Goal: Task Accomplishment & Management: Use online tool/utility

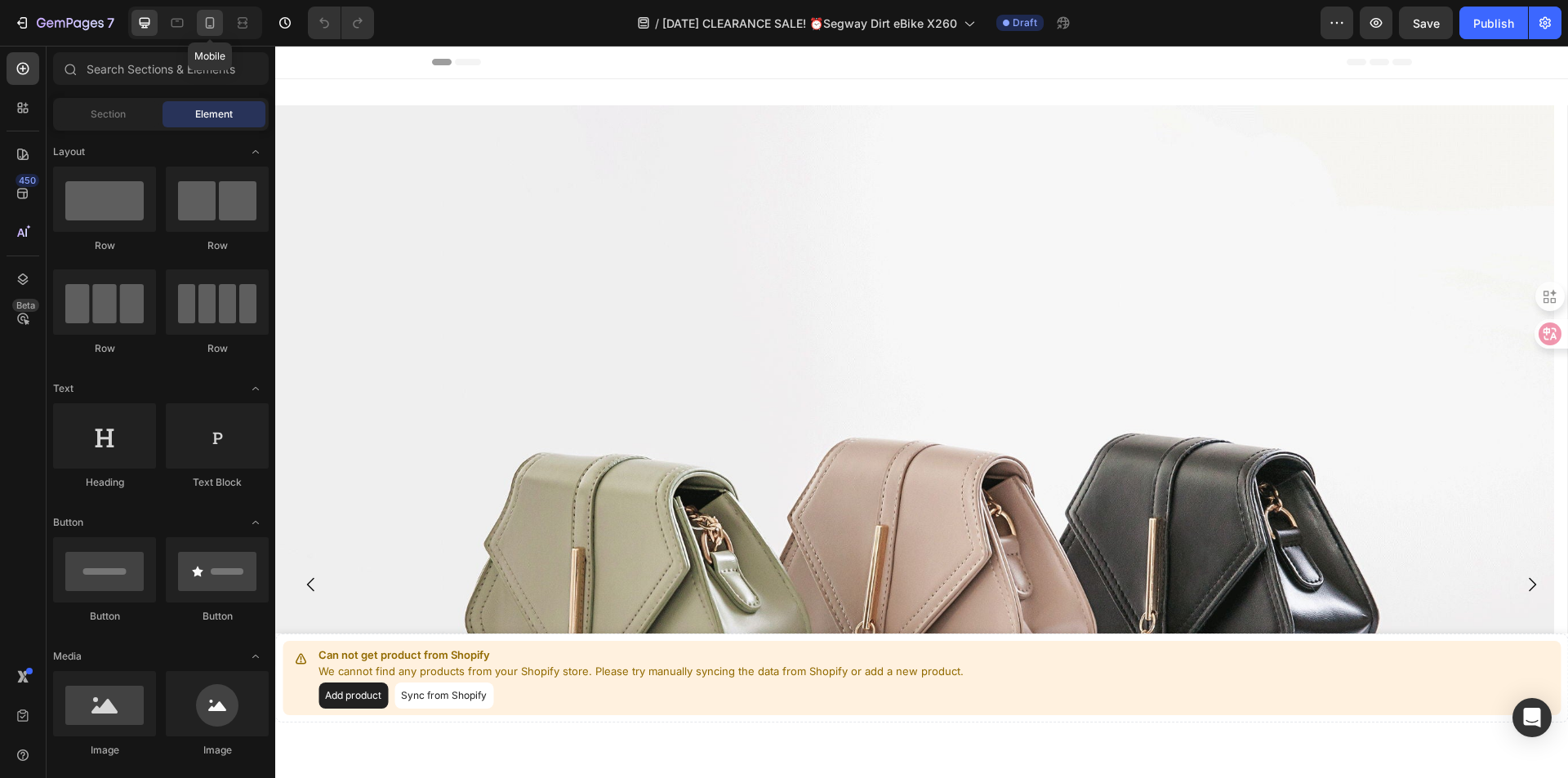
click at [209, 27] on icon at bounding box center [211, 27] width 4 height 2
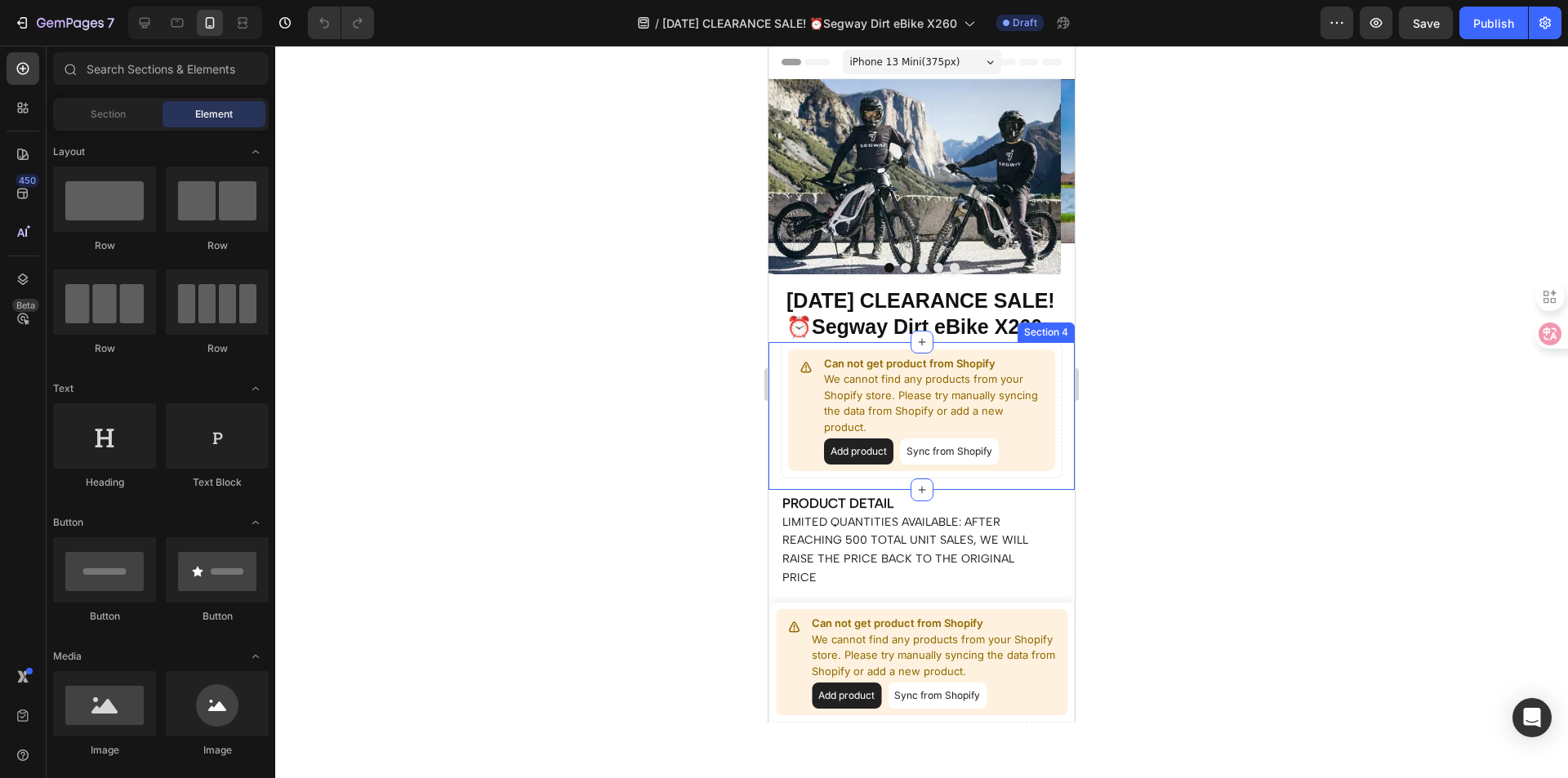
click at [1045, 491] on div "Can not get product from Shopify We cannot find any products from your Shopify …" at bounding box center [922, 416] width 307 height 148
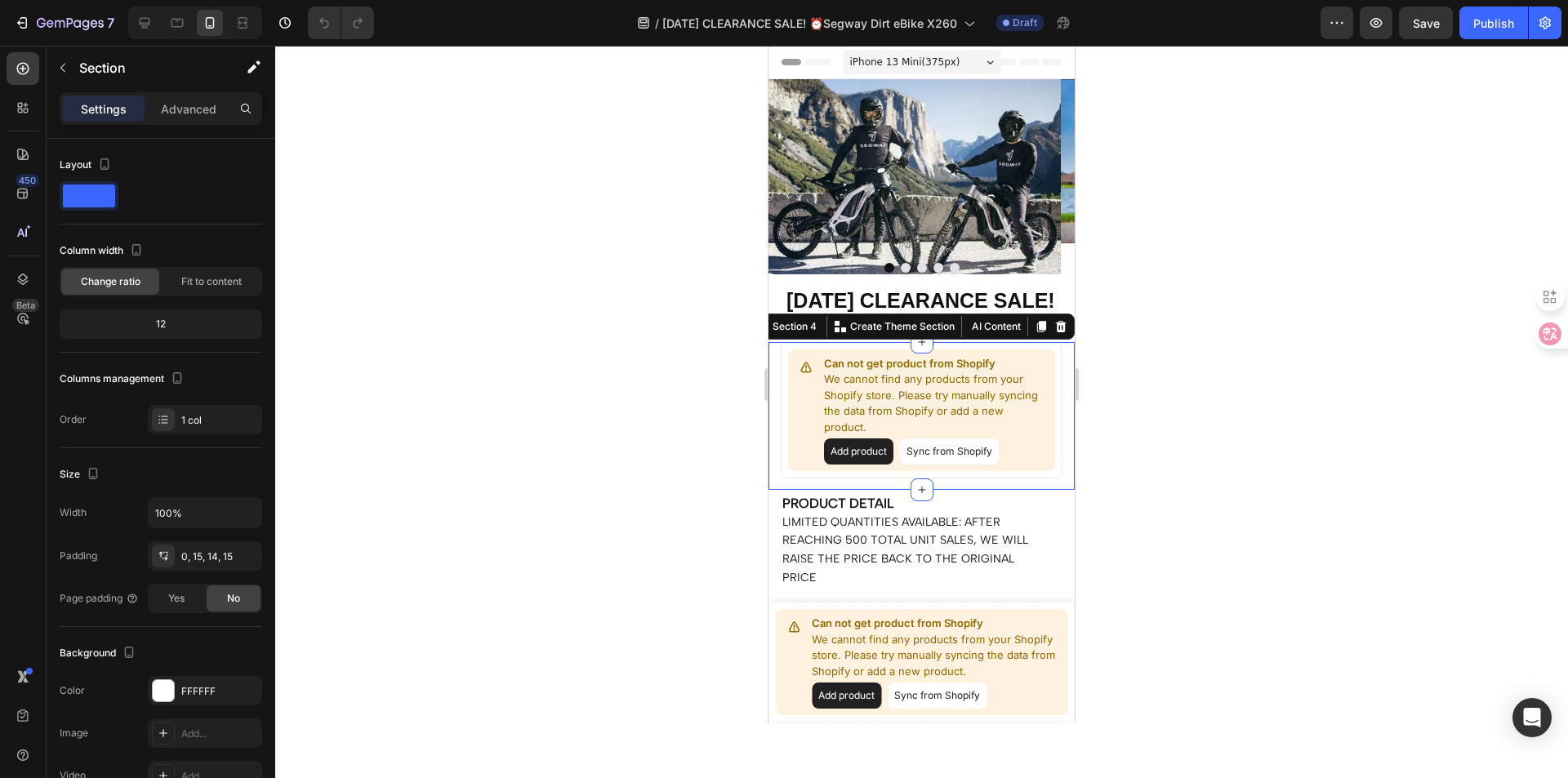
click at [107, 108] on p "Settings" at bounding box center [103, 109] width 46 height 17
click at [174, 110] on p "Advanced" at bounding box center [189, 109] width 56 height 17
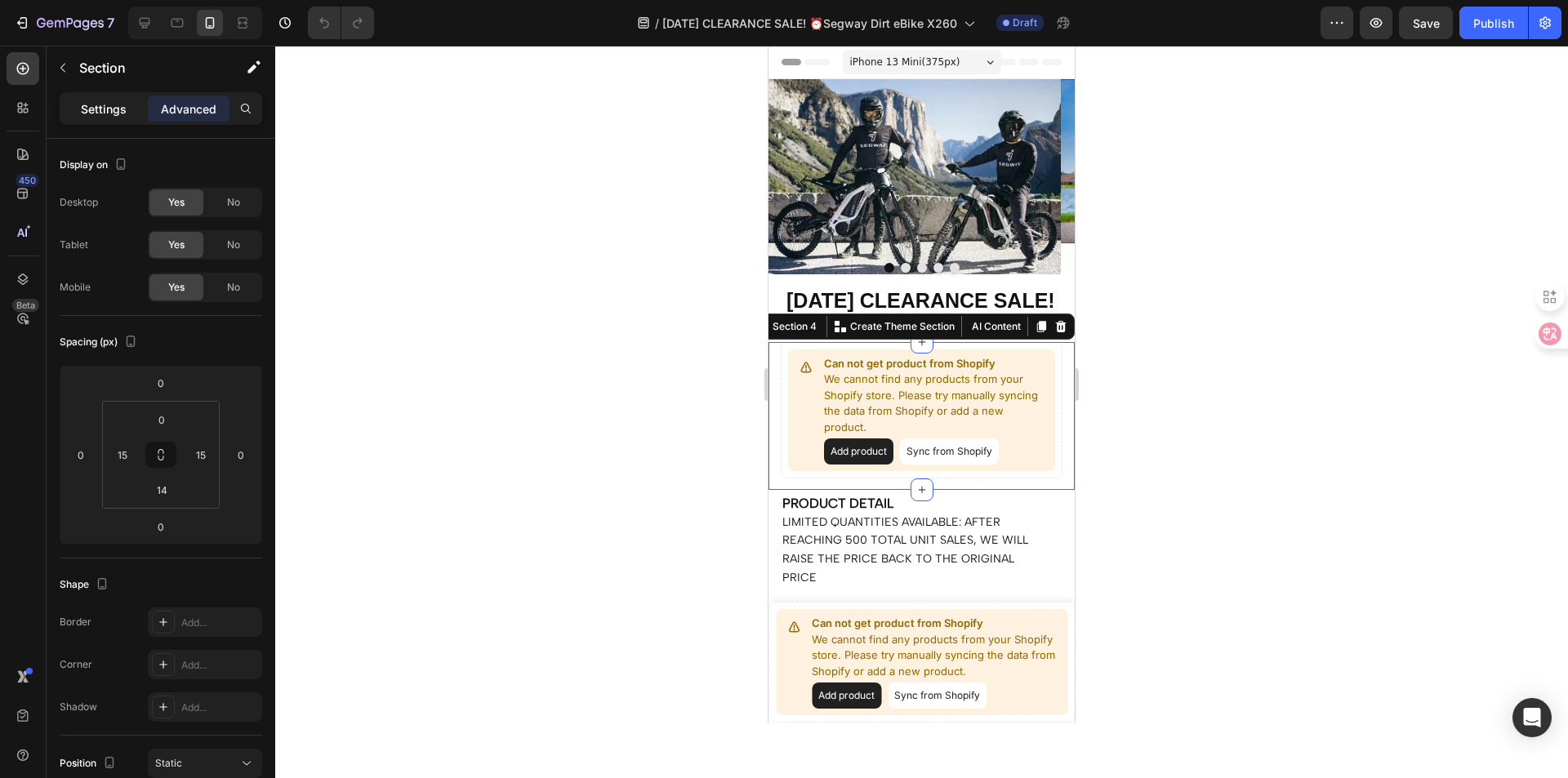
click at [93, 105] on p "Settings" at bounding box center [103, 109] width 46 height 17
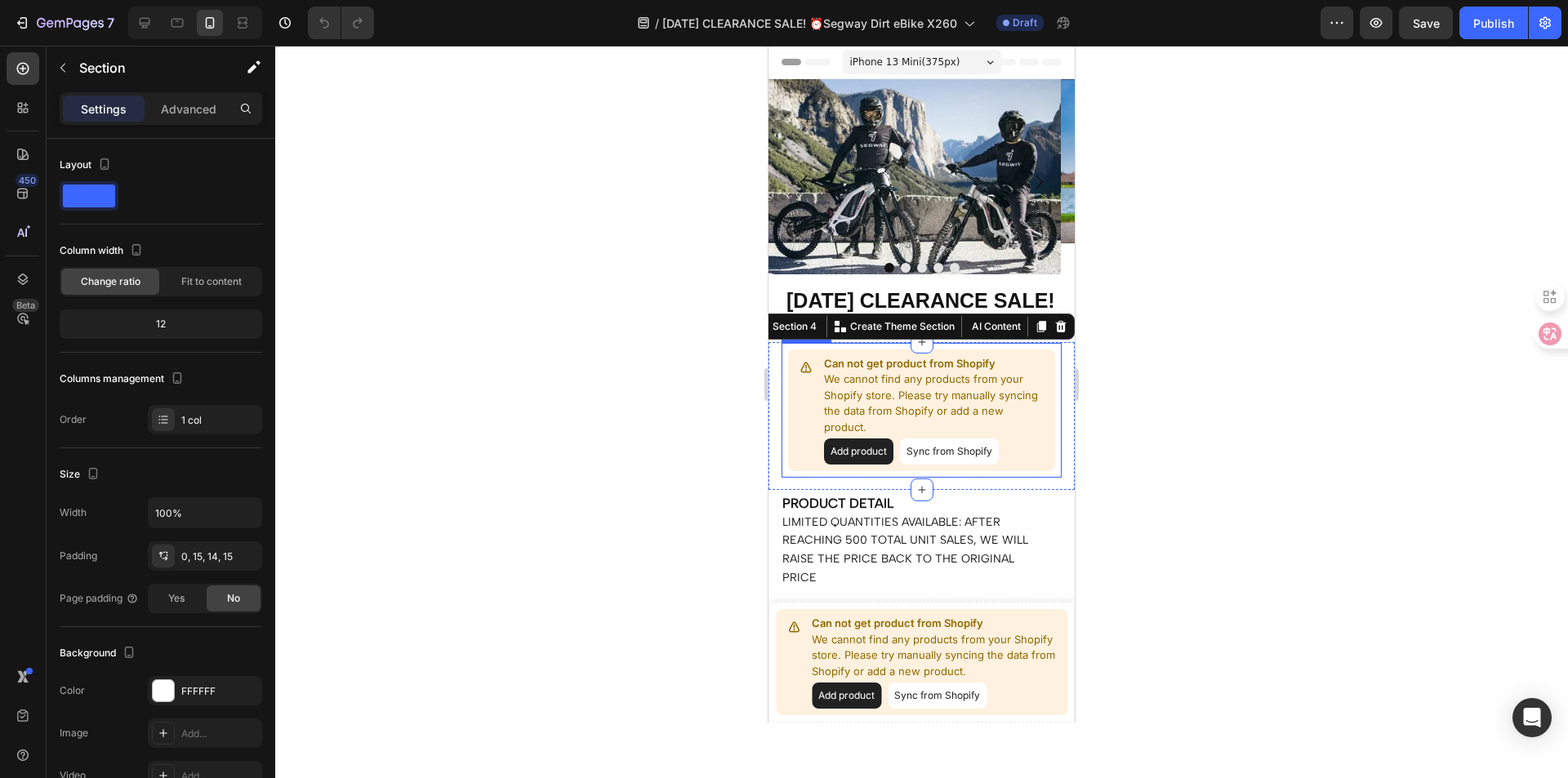
click at [966, 465] on button "Sync from Shopify" at bounding box center [949, 451] width 99 height 27
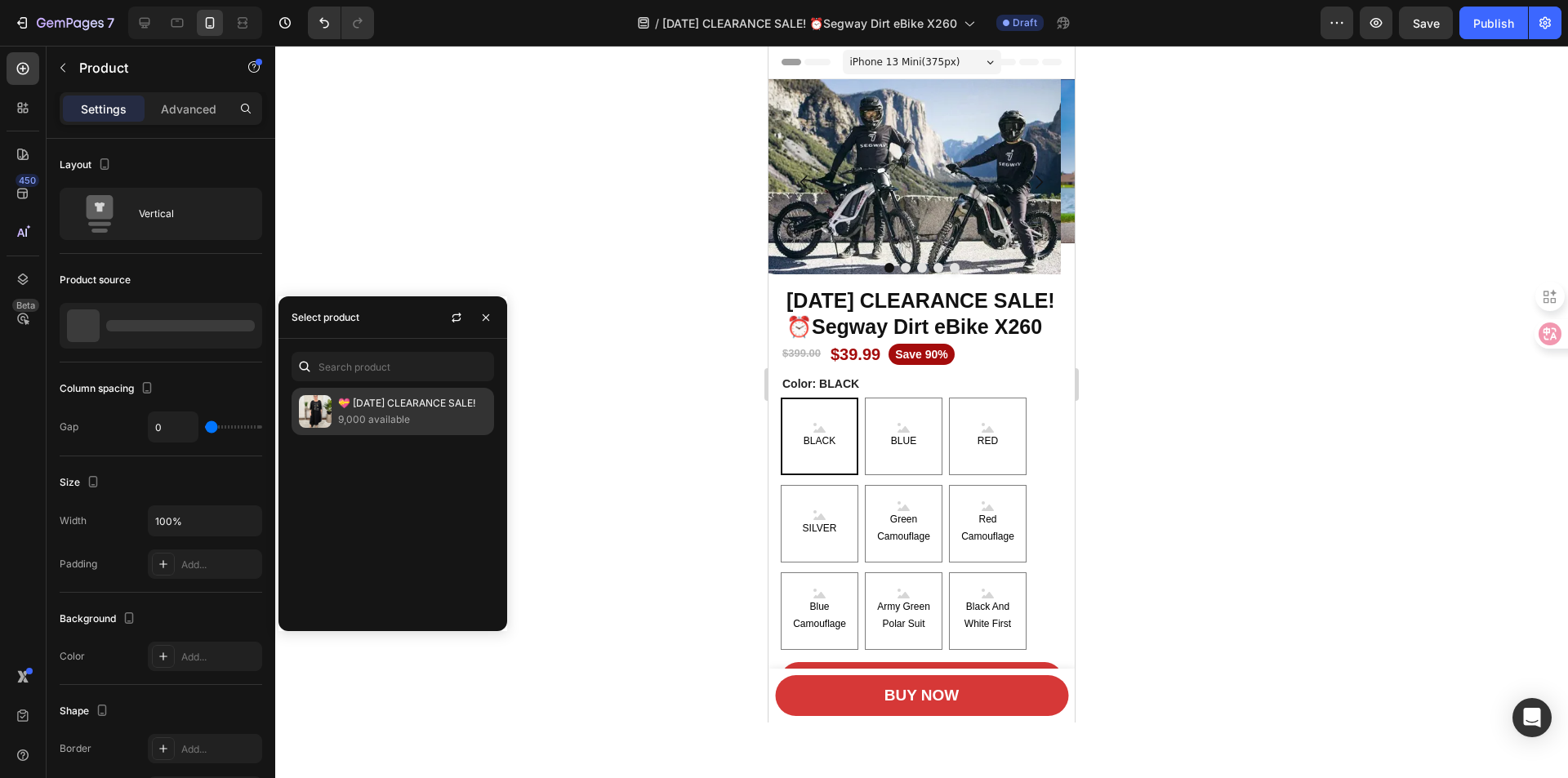
click at [406, 412] on p "9,000 available" at bounding box center [412, 420] width 148 height 16
click at [614, 456] on div at bounding box center [922, 412] width 1292 height 732
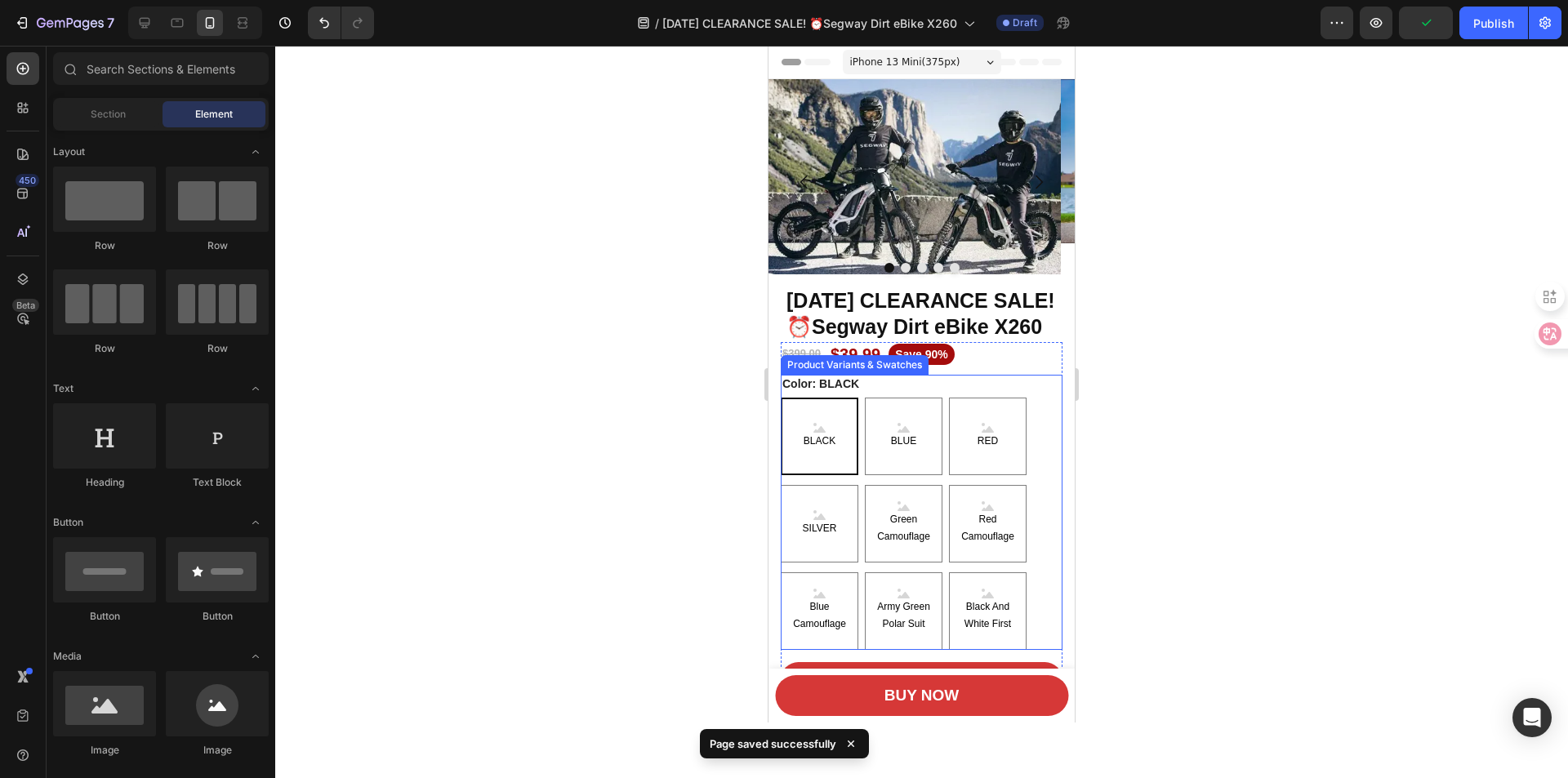
scroll to position [245, 0]
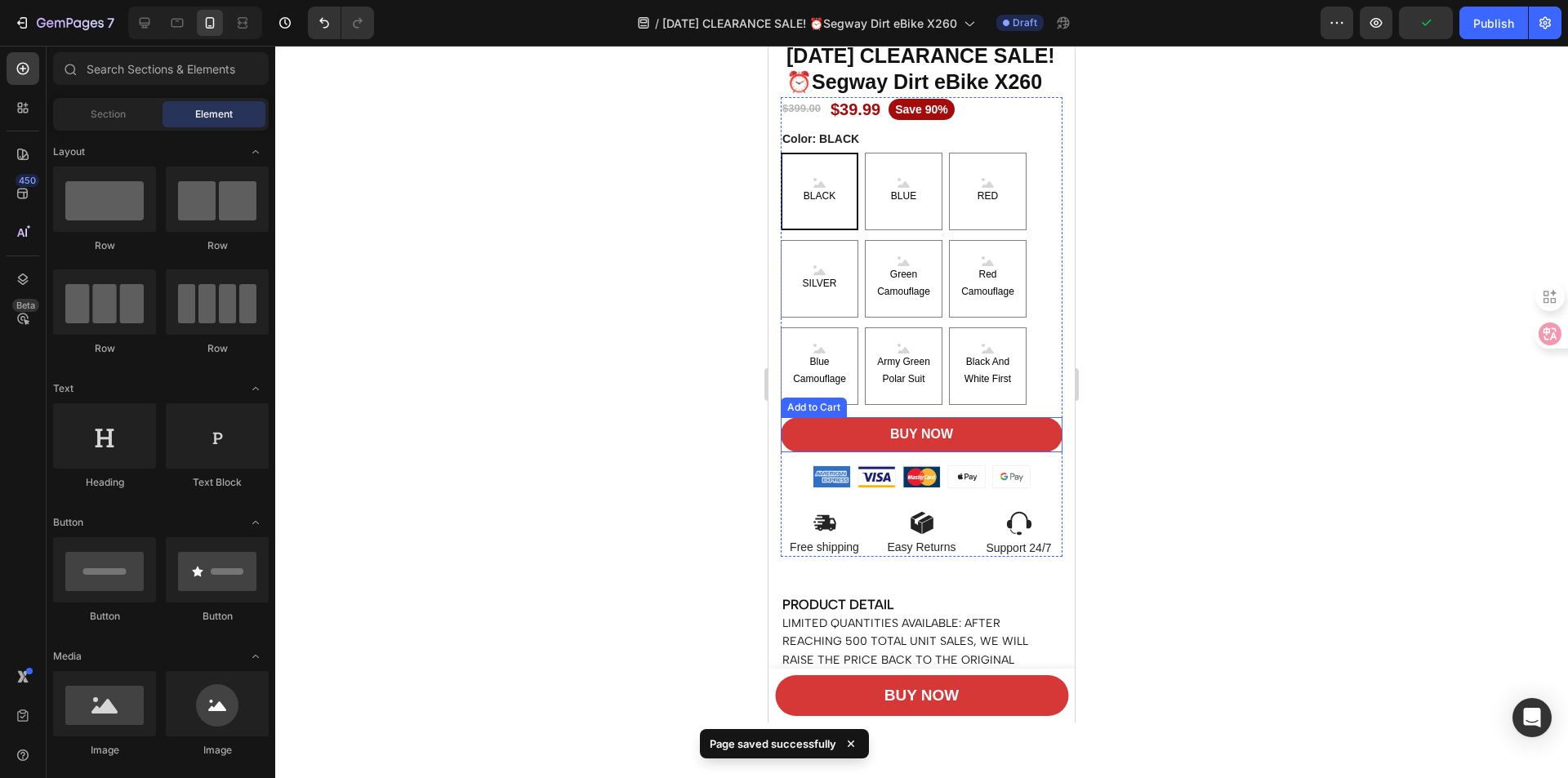
click at [988, 452] on button "BUY NOW" at bounding box center [922, 435] width 282 height 35
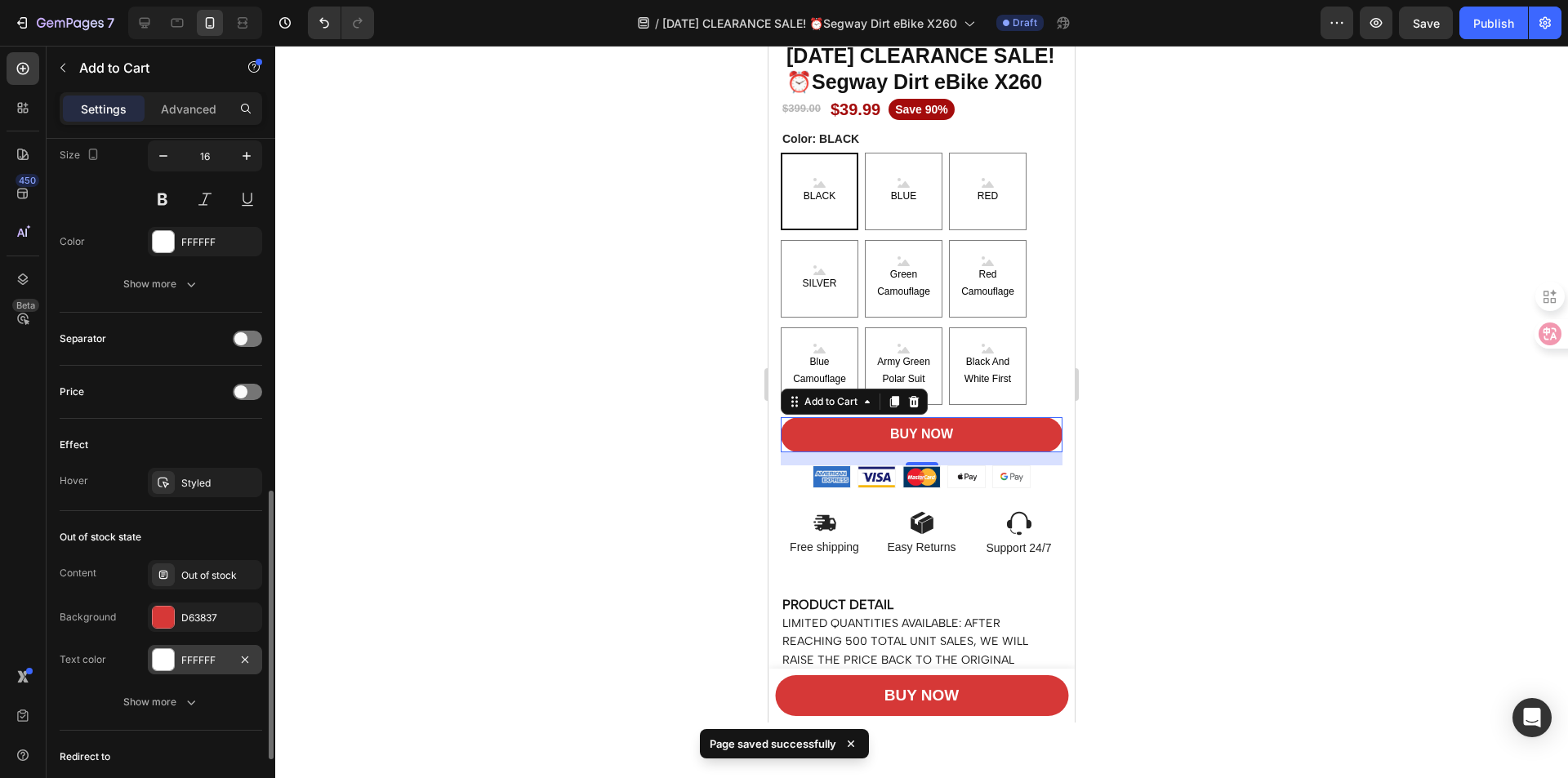
scroll to position [1064, 0]
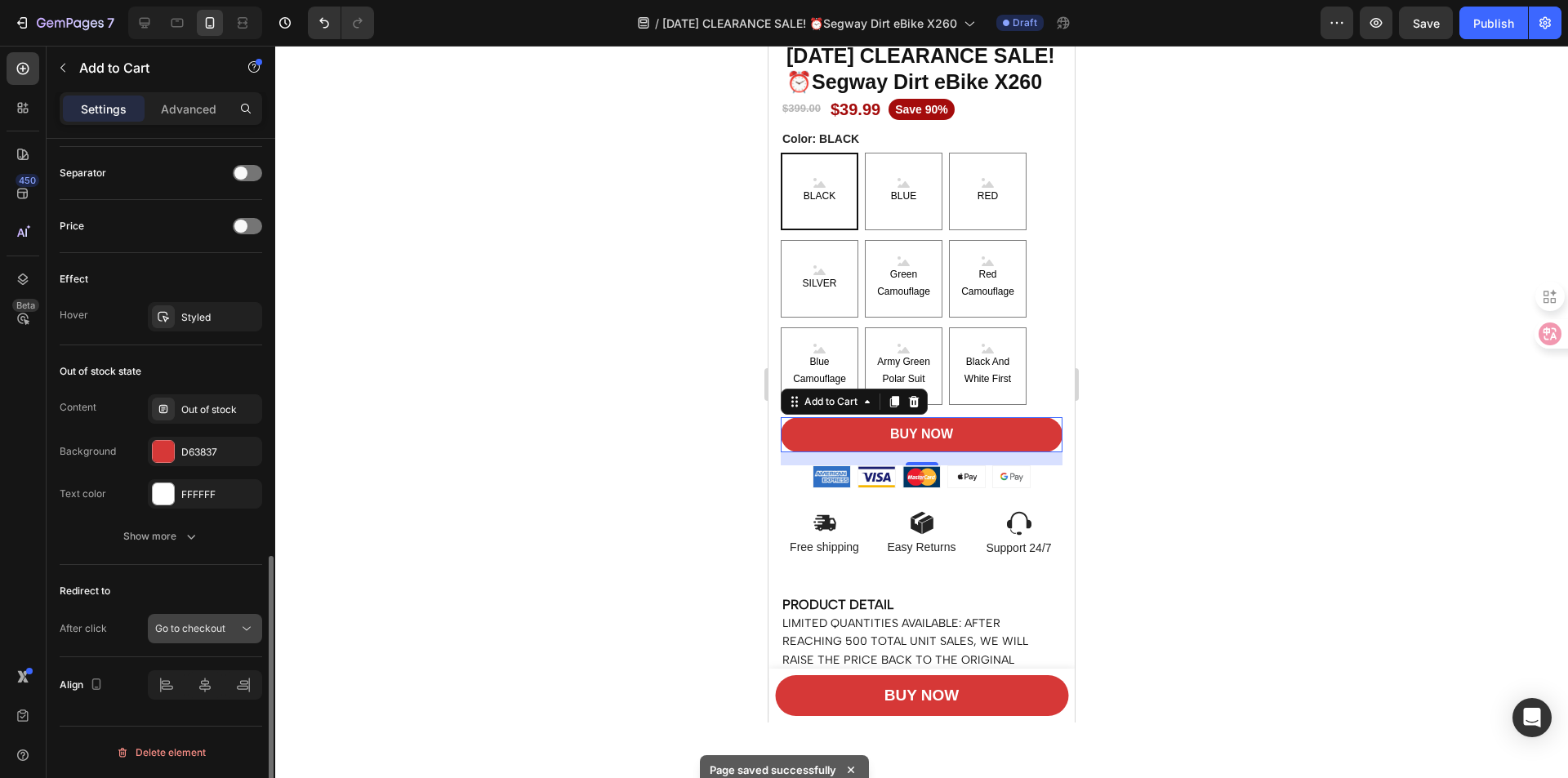
click at [223, 632] on span "Go to checkout" at bounding box center [190, 628] width 70 height 12
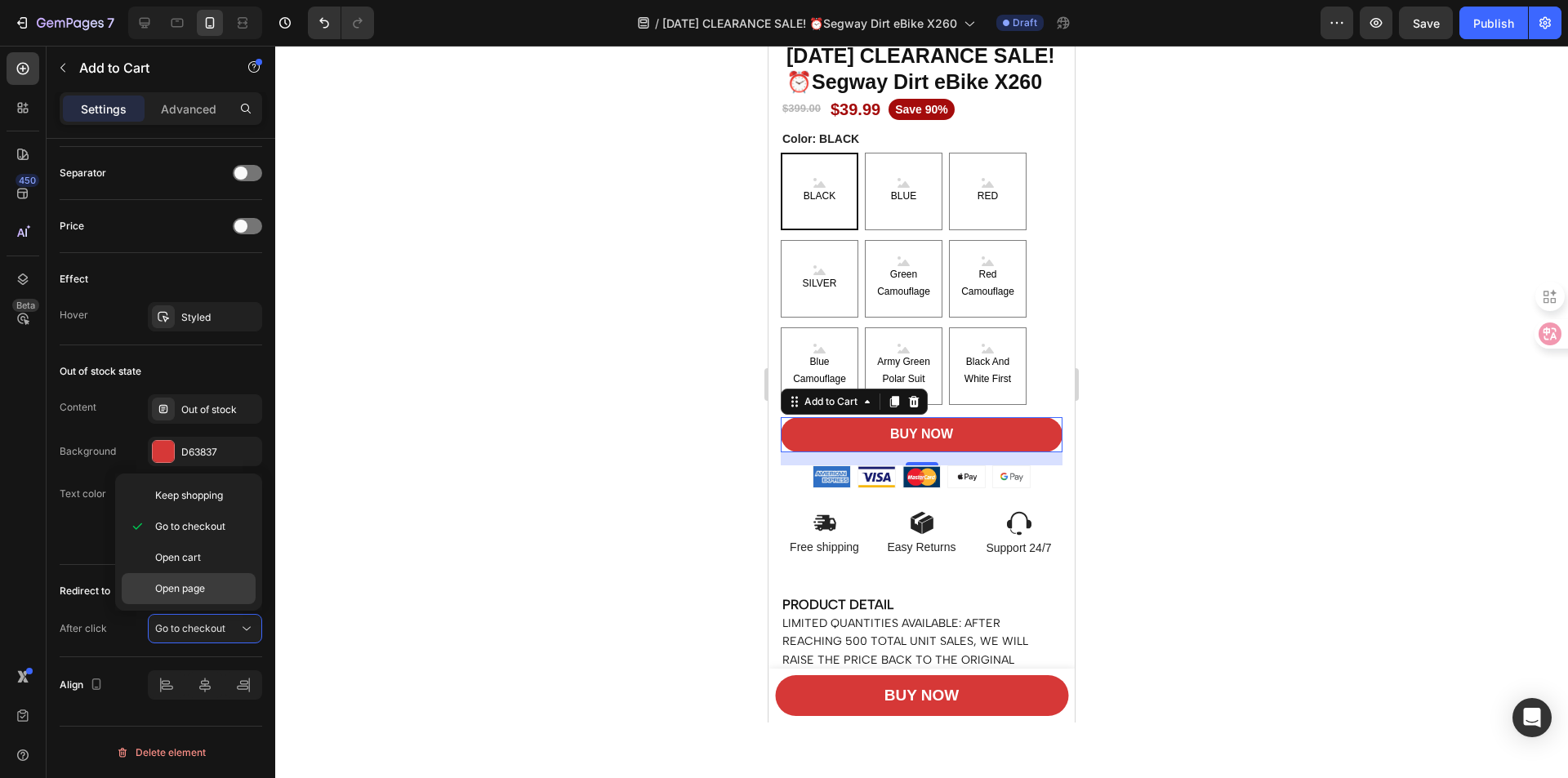
click at [210, 590] on p "Open page" at bounding box center [202, 589] width 93 height 15
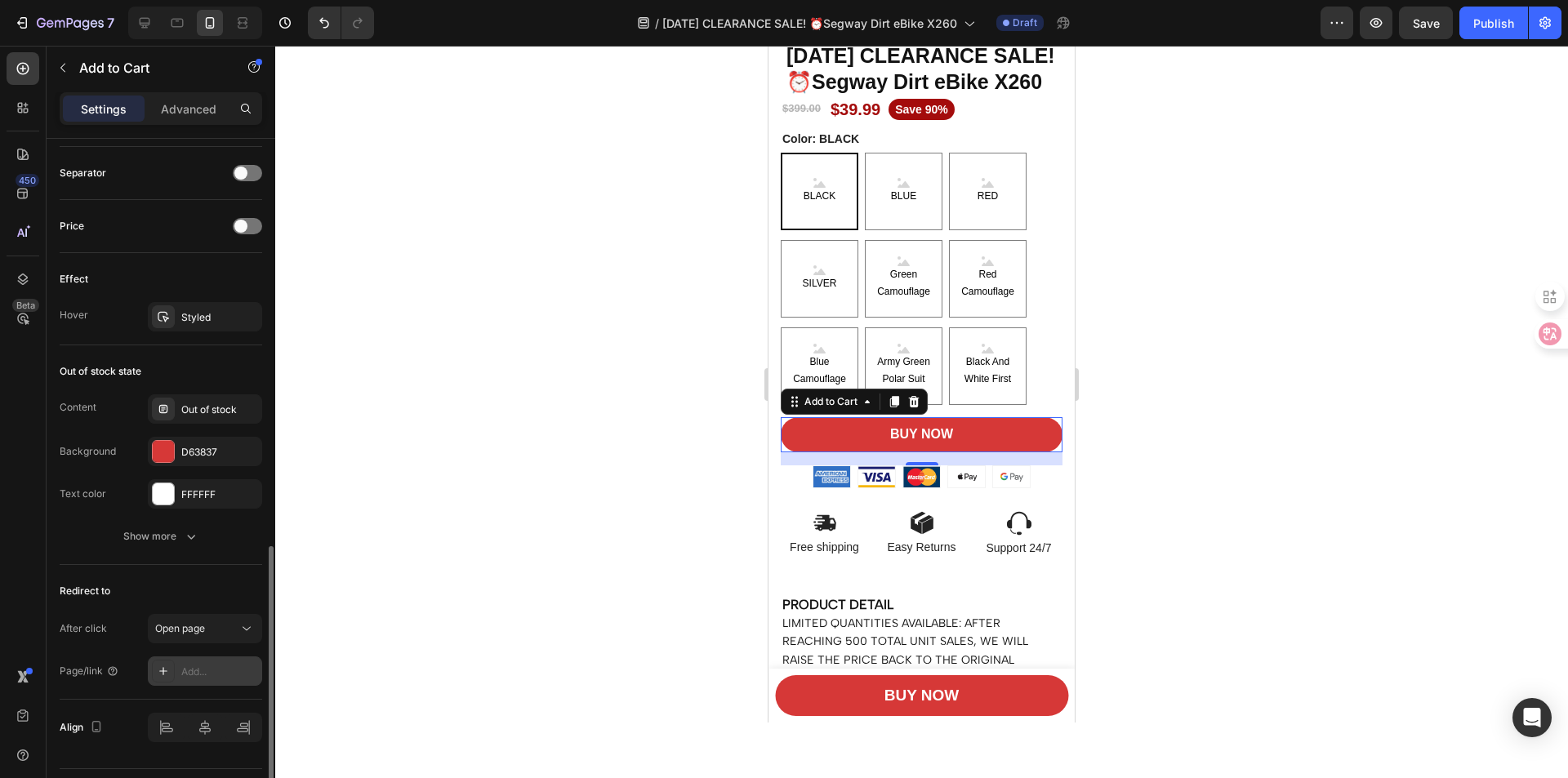
click at [184, 674] on div "Add..." at bounding box center [220, 672] width 77 height 15
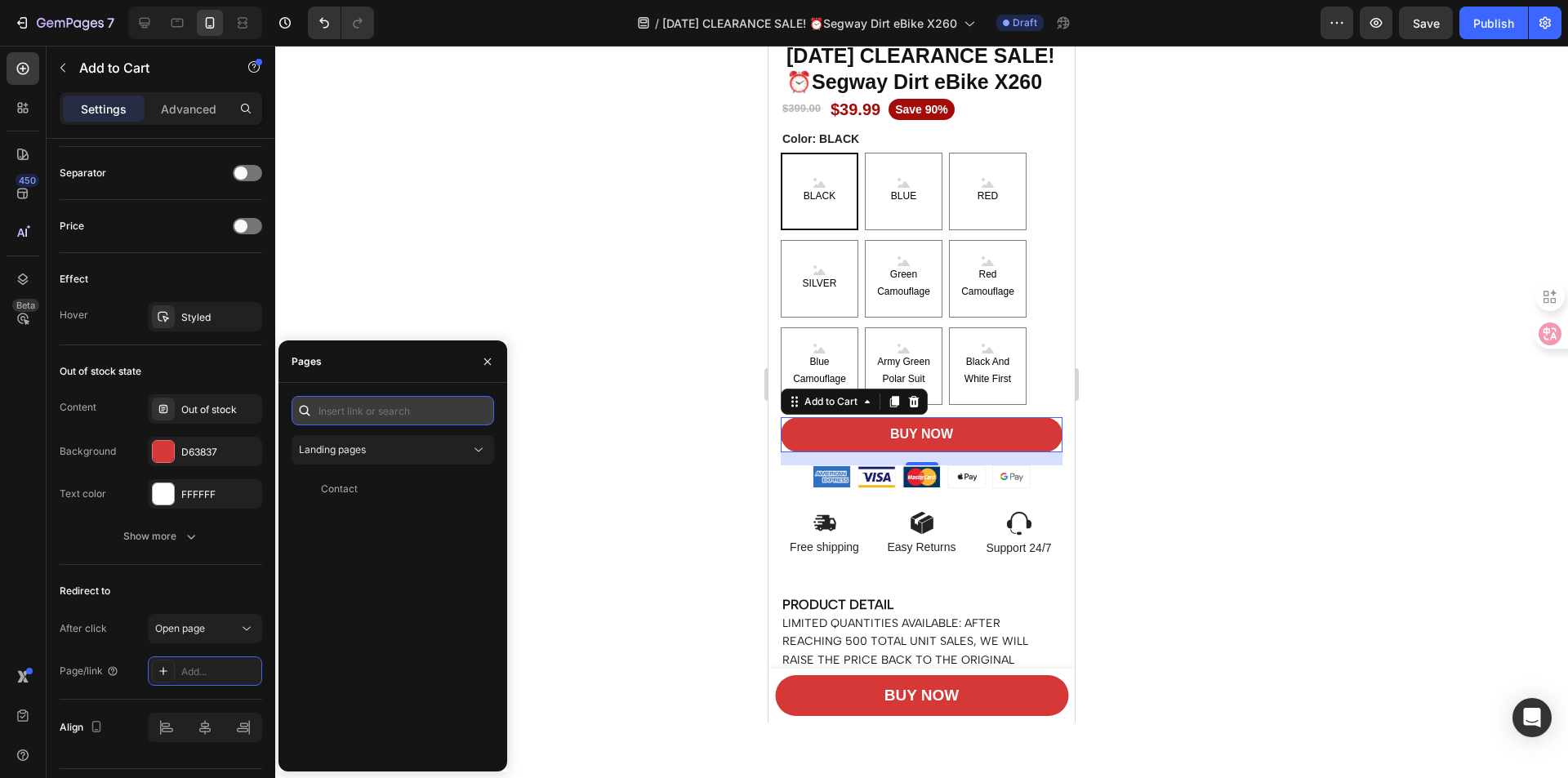
click at [366, 413] on input "text" at bounding box center [393, 411] width 202 height 29
paste input "[URL][DOMAIN_NAME]"
type input "[URL][DOMAIN_NAME]"
click at [406, 451] on div "[URL][DOMAIN_NAME]" at bounding box center [373, 450] width 105 height 15
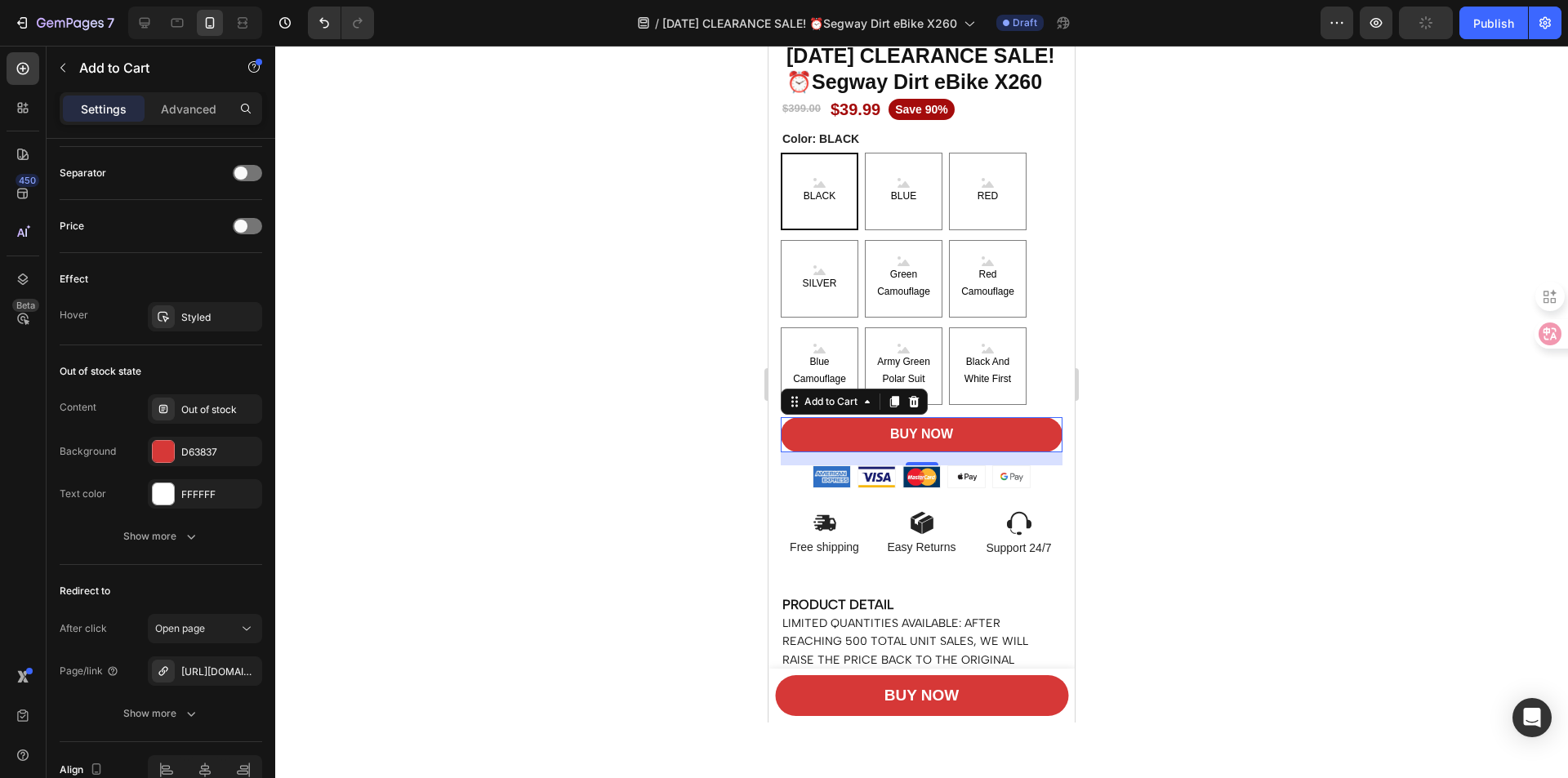
click at [583, 487] on div at bounding box center [922, 412] width 1292 height 732
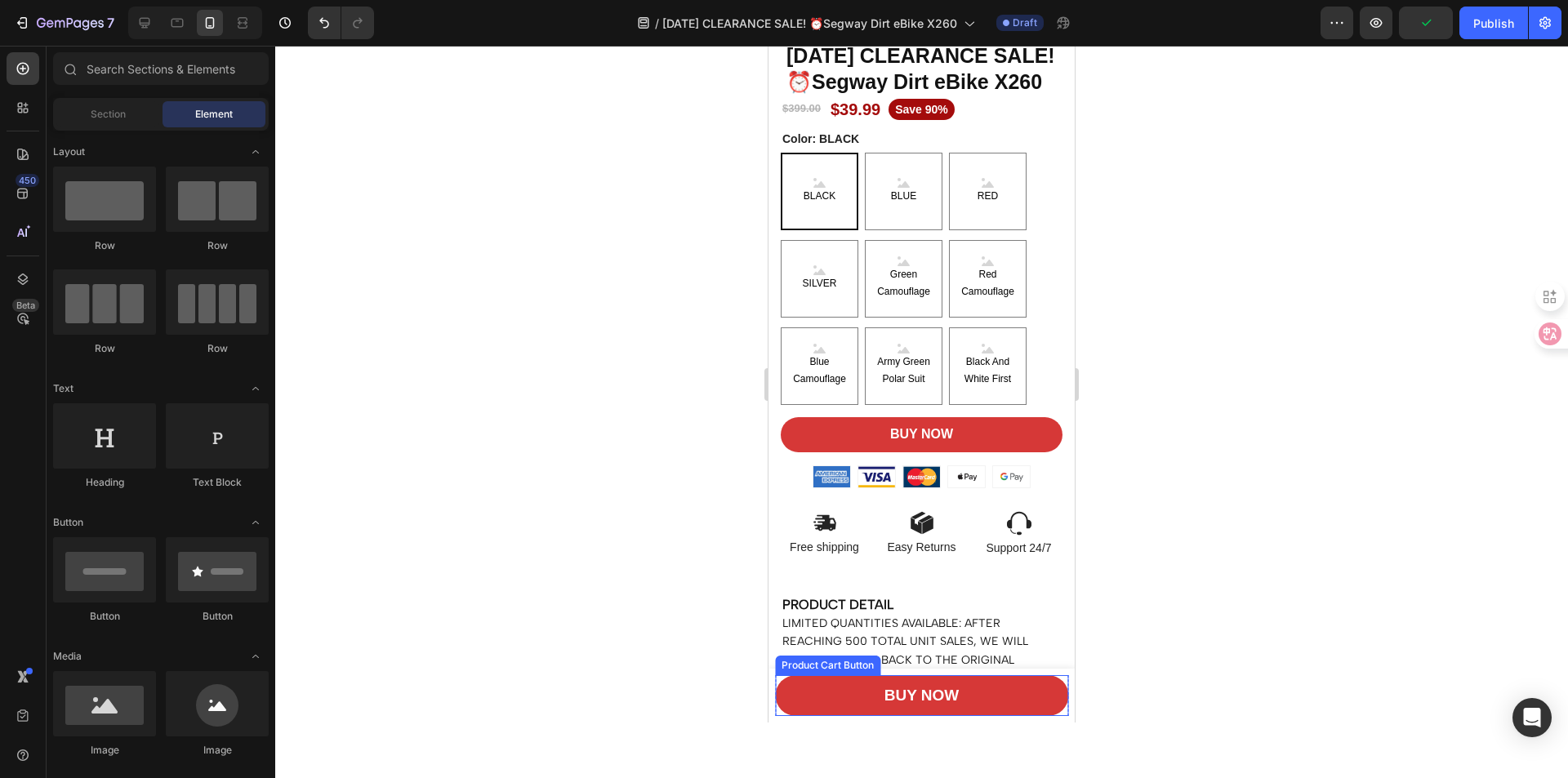
click at [1011, 696] on button "BUY NOW" at bounding box center [922, 696] width 293 height 41
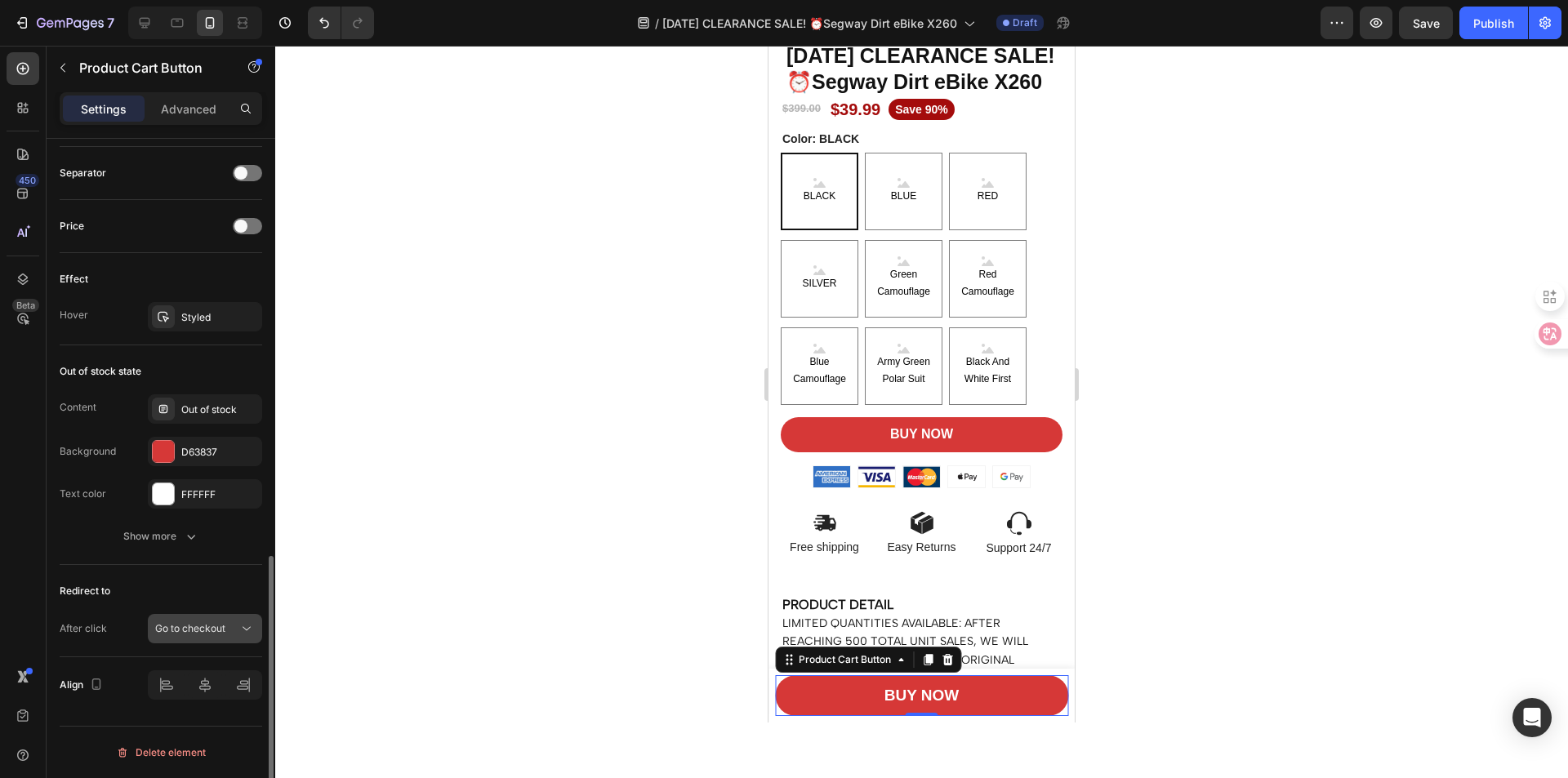
click at [234, 627] on div "Go to checkout" at bounding box center [197, 629] width 83 height 15
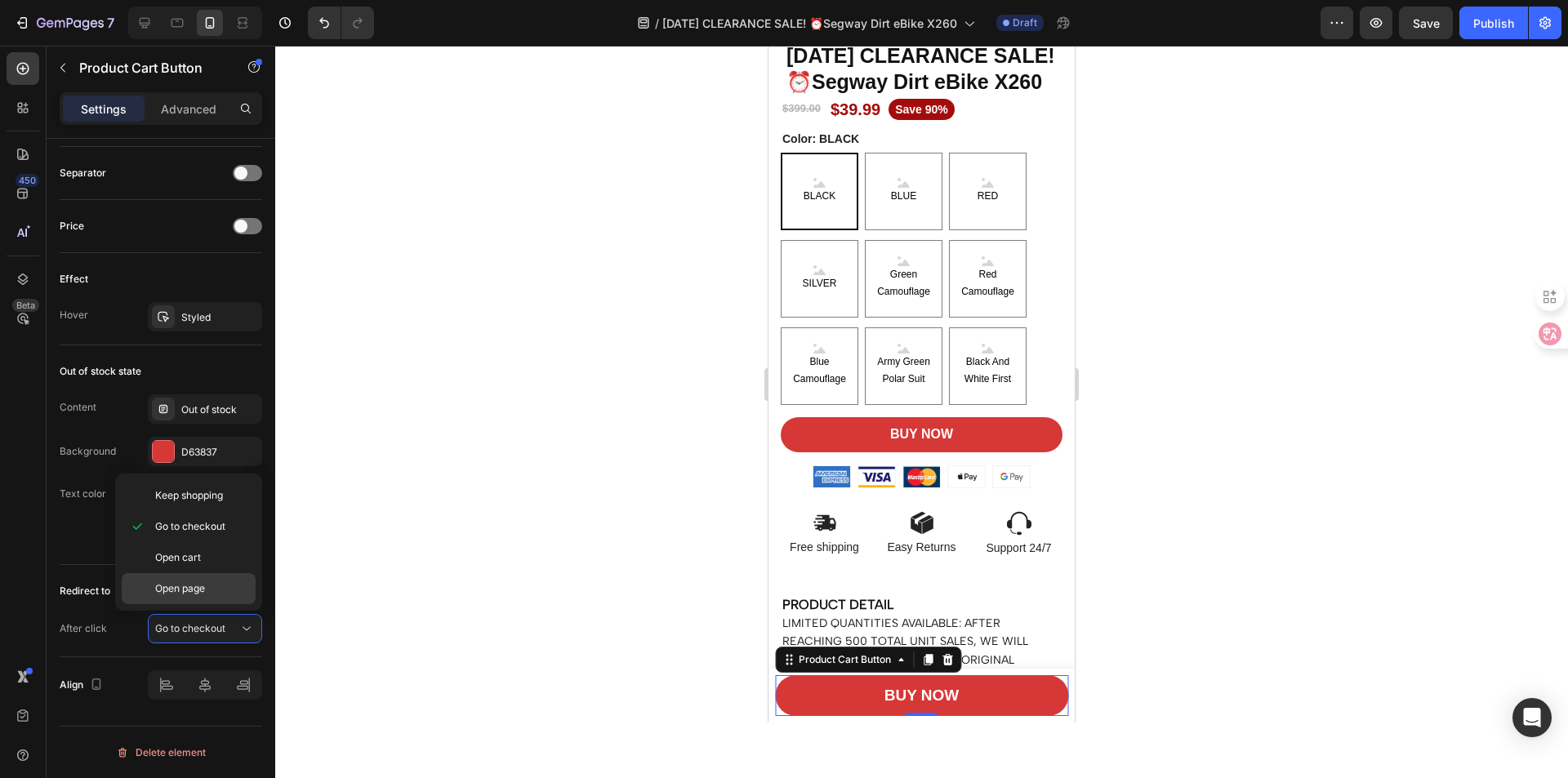
click at [205, 590] on span "Open page" at bounding box center [180, 589] width 49 height 15
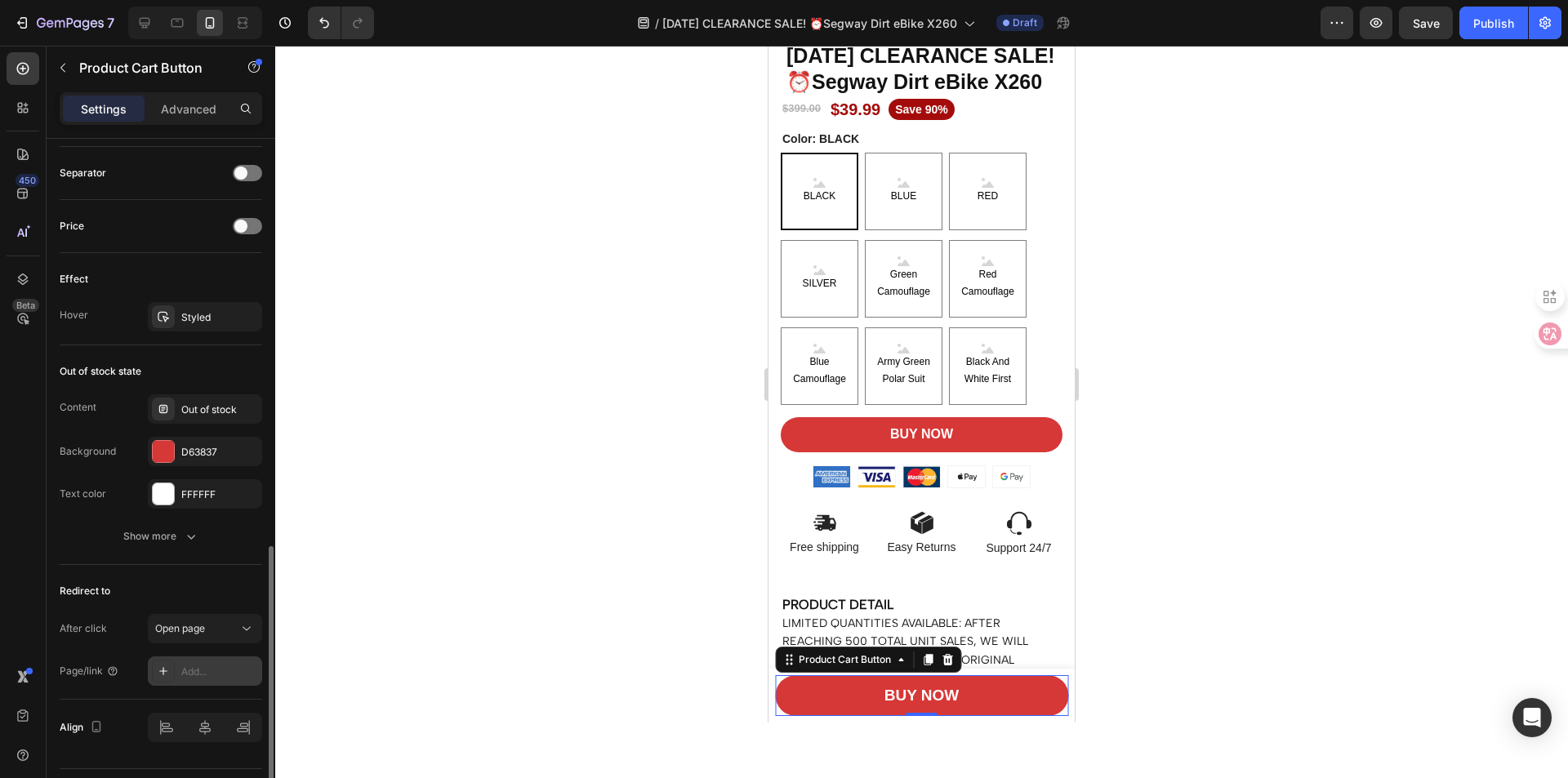
click at [193, 671] on div "Add..." at bounding box center [220, 672] width 77 height 15
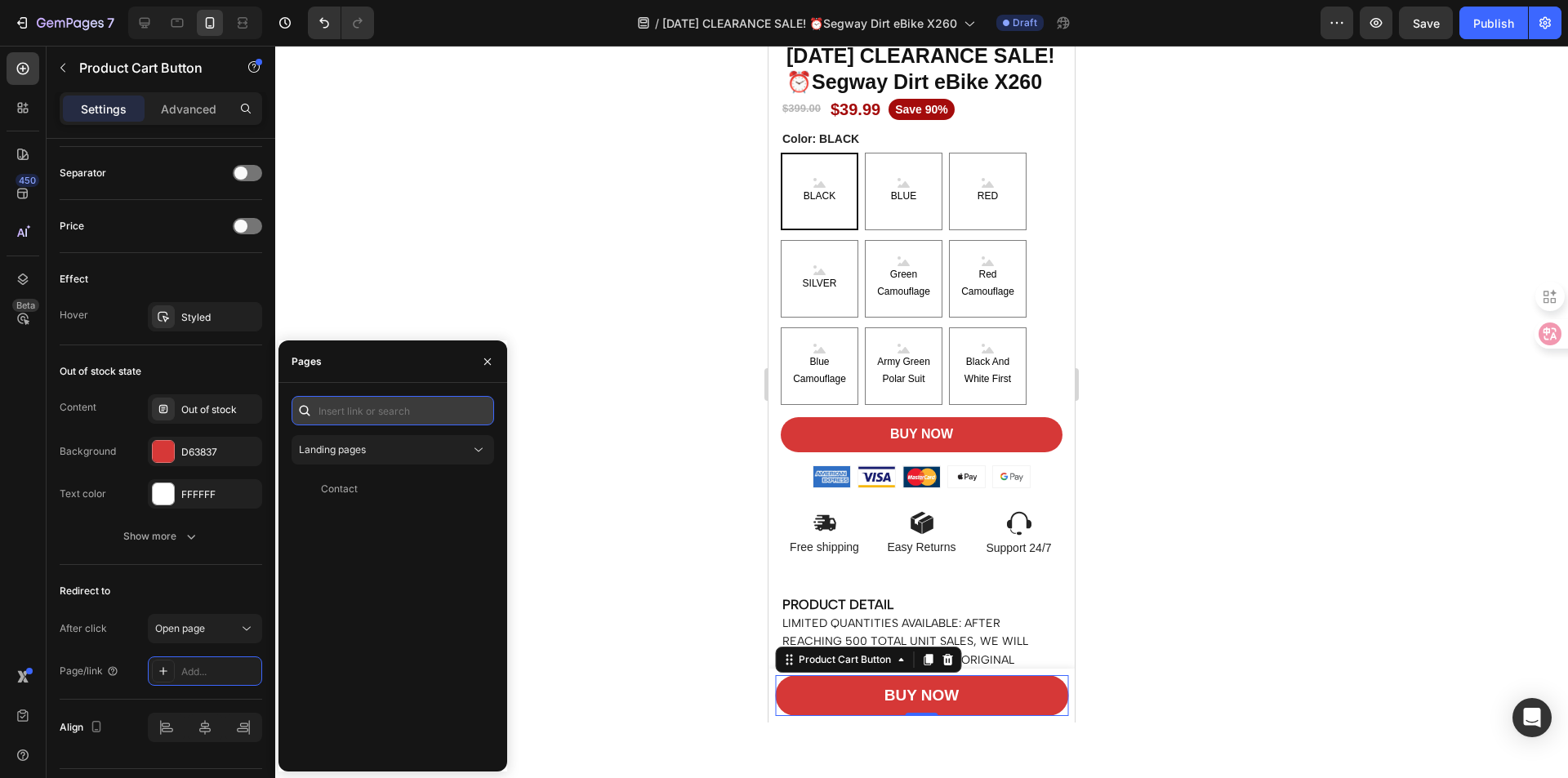
click at [355, 413] on input "text" at bounding box center [393, 411] width 202 height 29
paste input "[URL][DOMAIN_NAME]"
type input "[URL][DOMAIN_NAME]"
click at [384, 455] on div "[URL][DOMAIN_NAME]" at bounding box center [373, 450] width 105 height 15
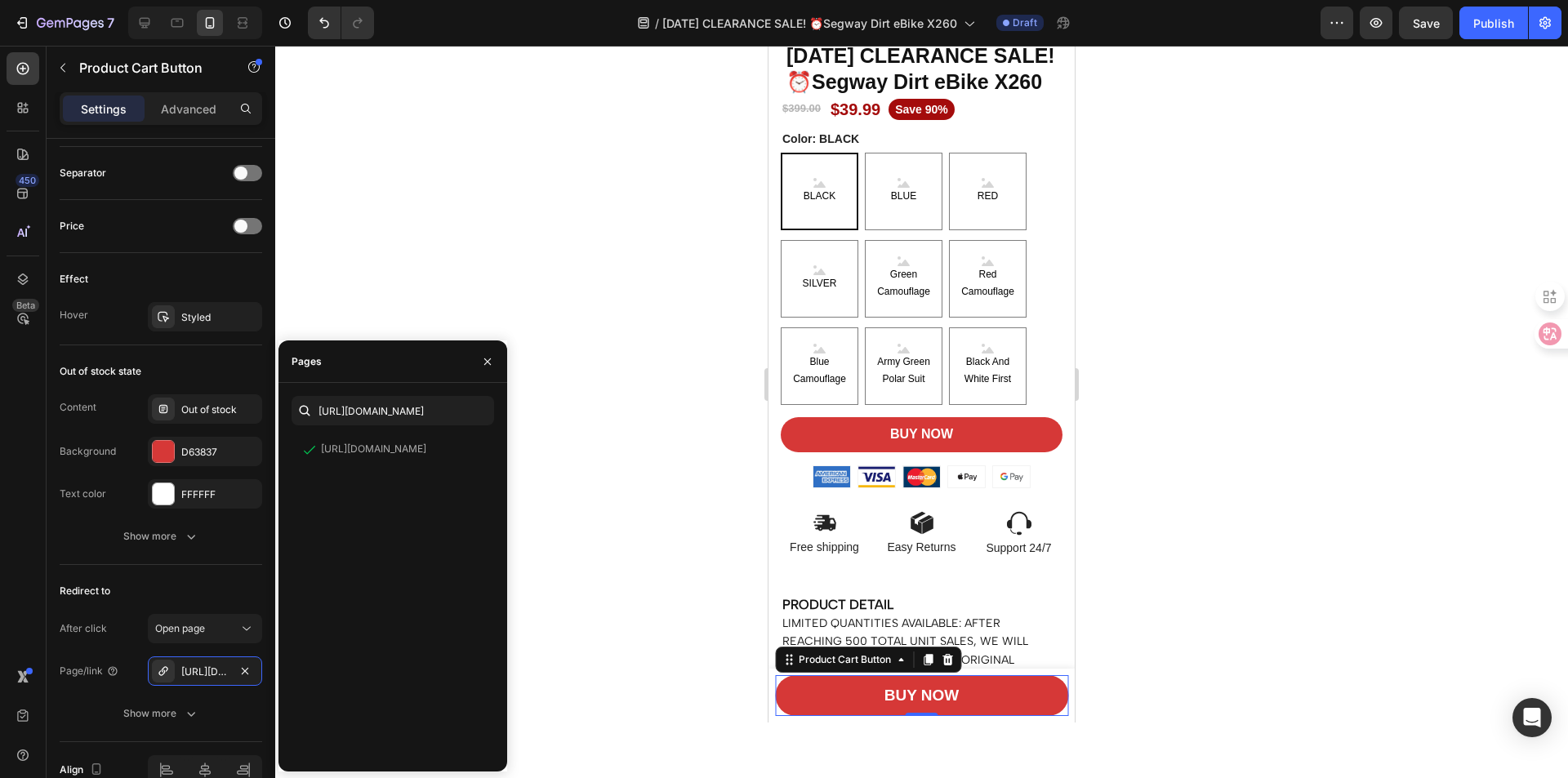
click at [602, 597] on div at bounding box center [922, 412] width 1292 height 732
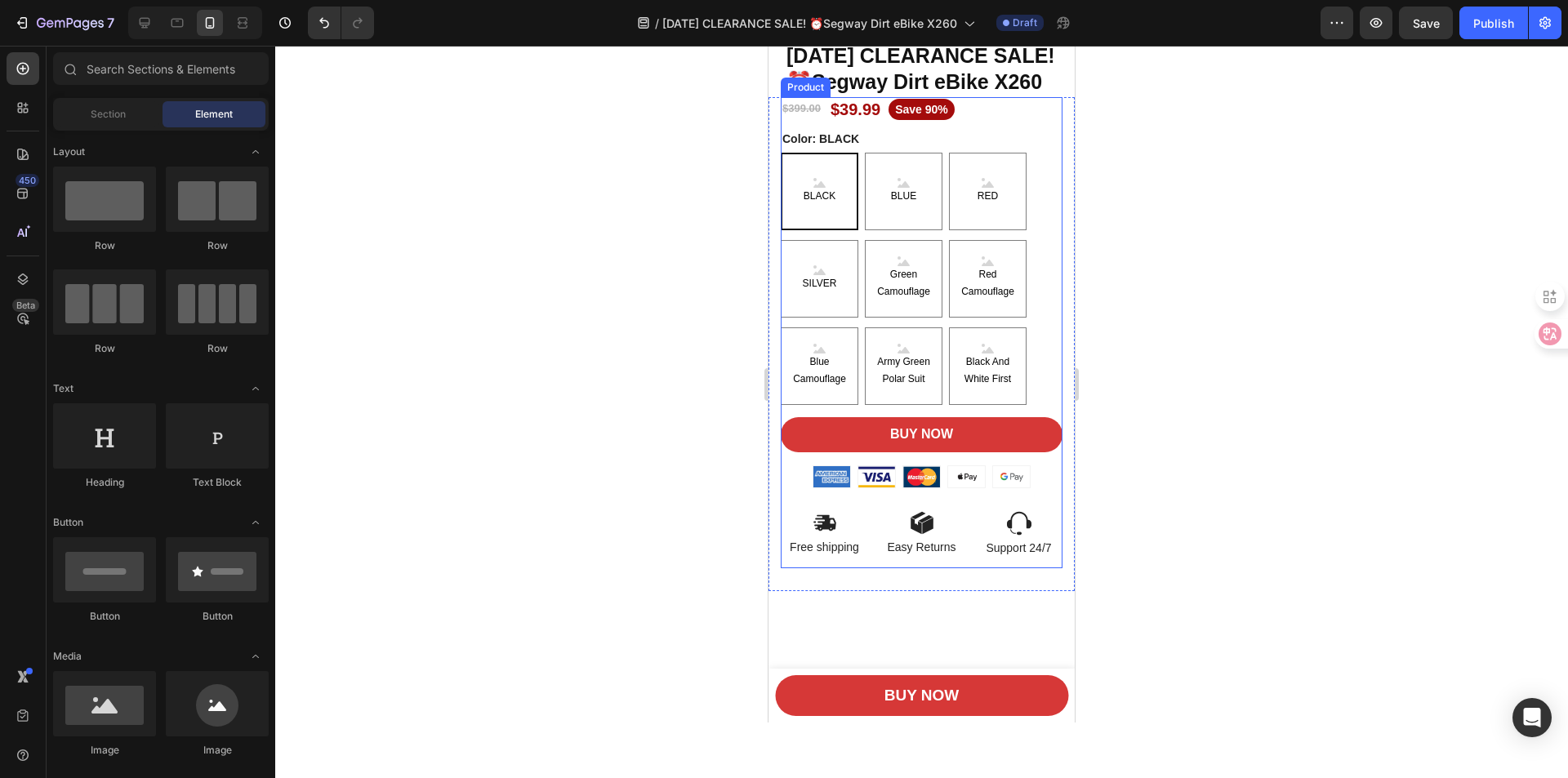
scroll to position [0, 0]
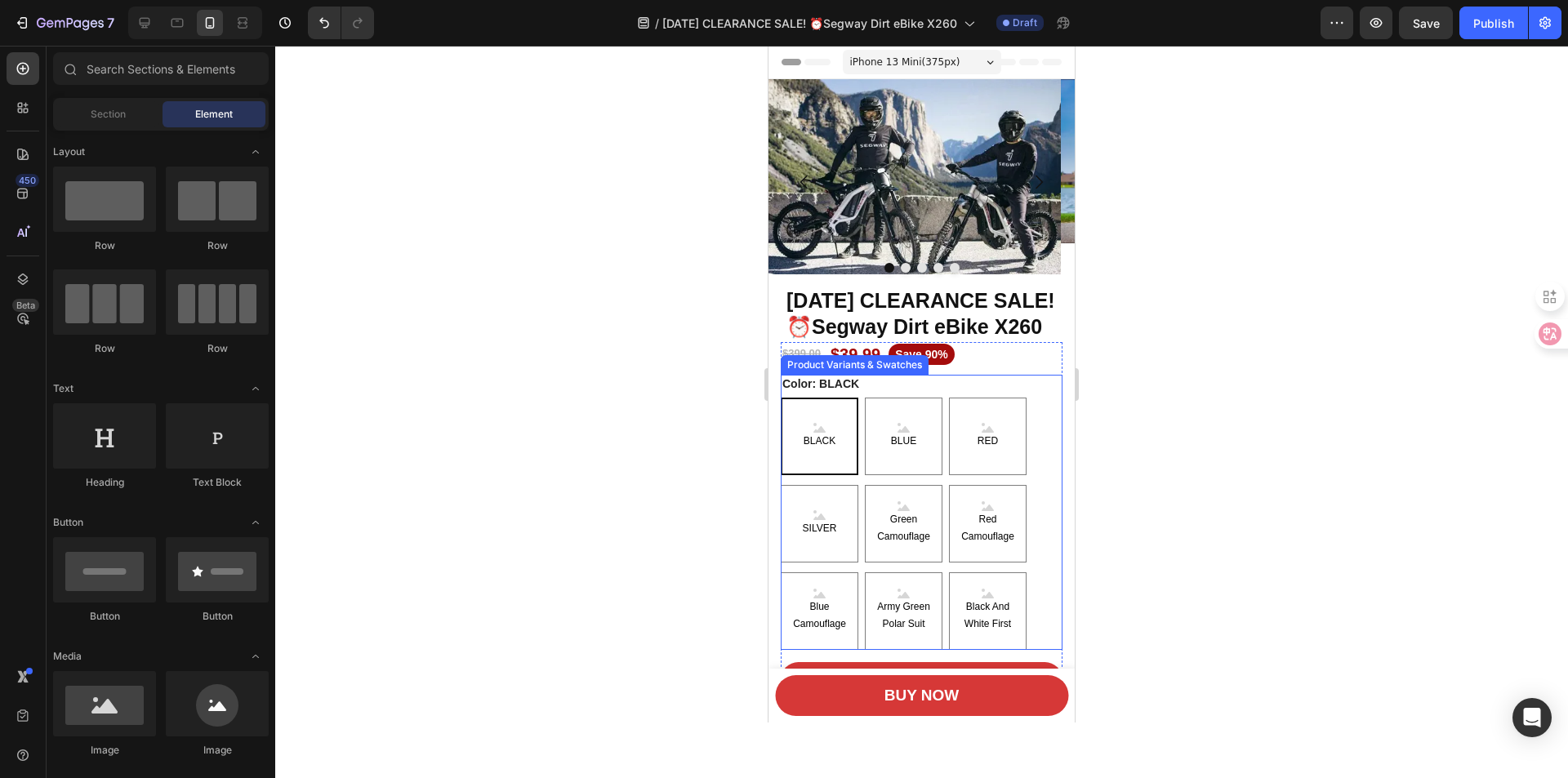
click at [830, 451] on span "BLACK" at bounding box center [819, 442] width 38 height 18
click at [781, 398] on input "BLACK BLACK BLACK" at bounding box center [780, 397] width 1 height 1
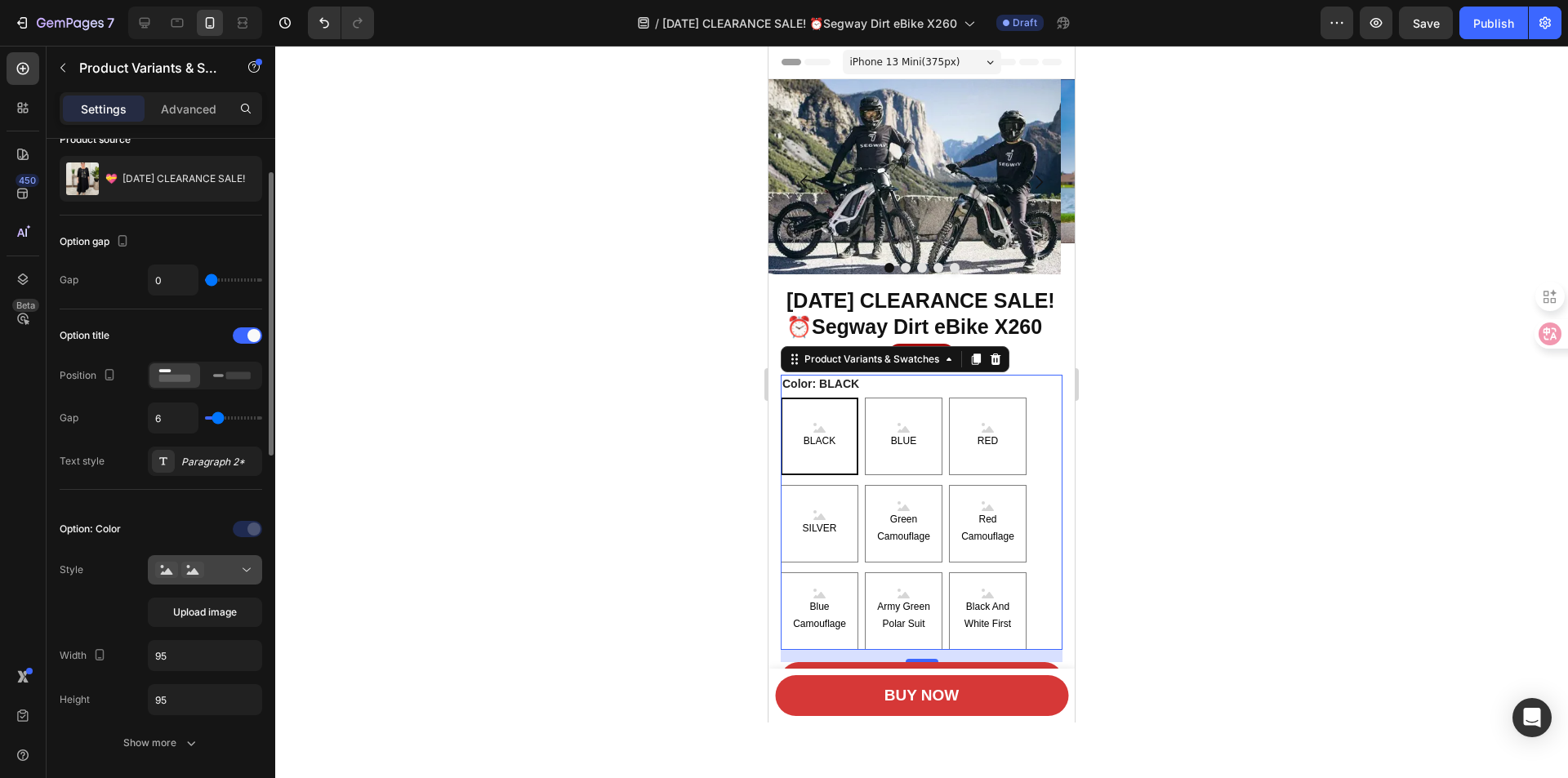
scroll to position [163, 0]
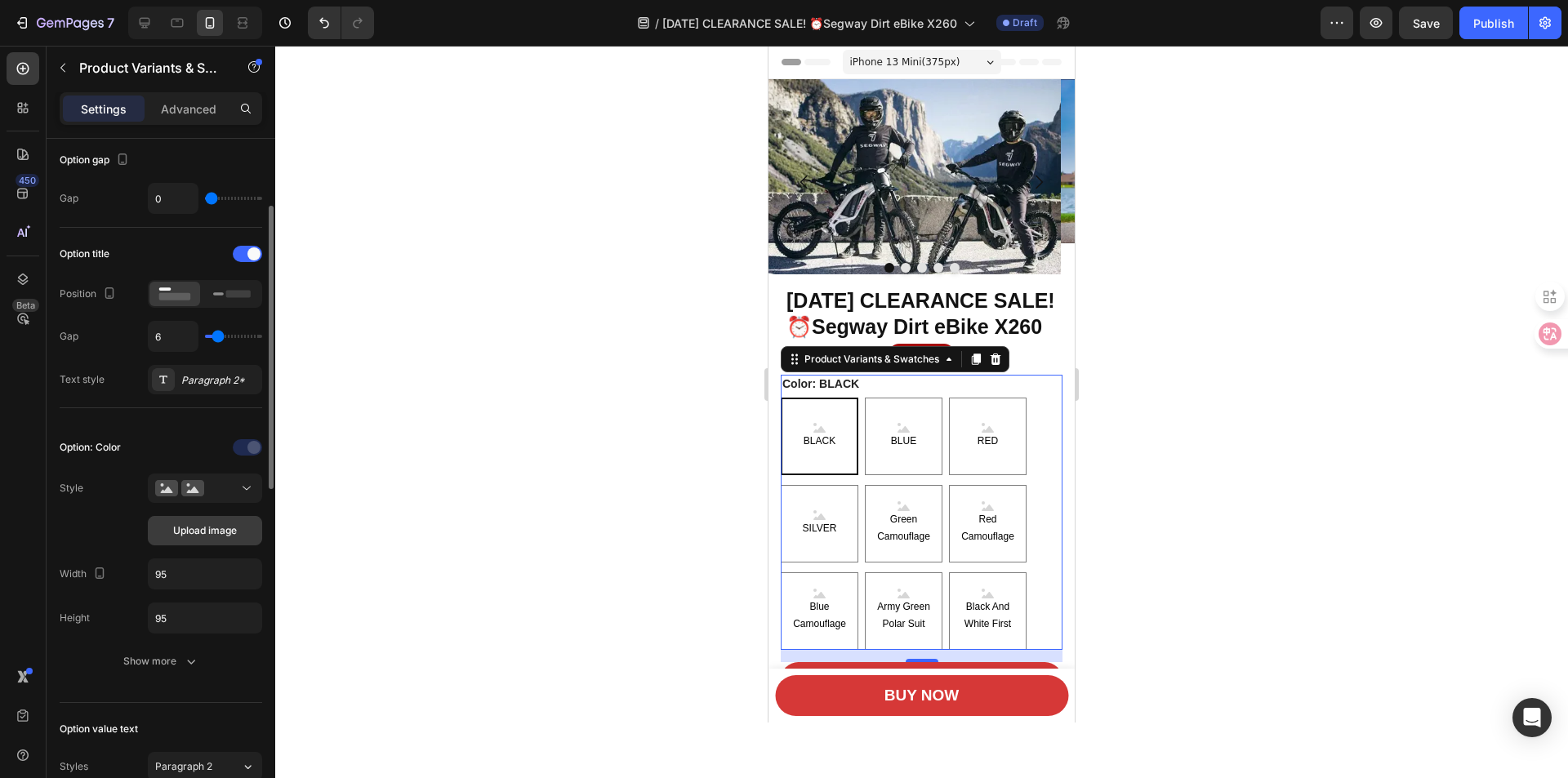
click at [205, 525] on span "Upload image" at bounding box center [205, 531] width 64 height 15
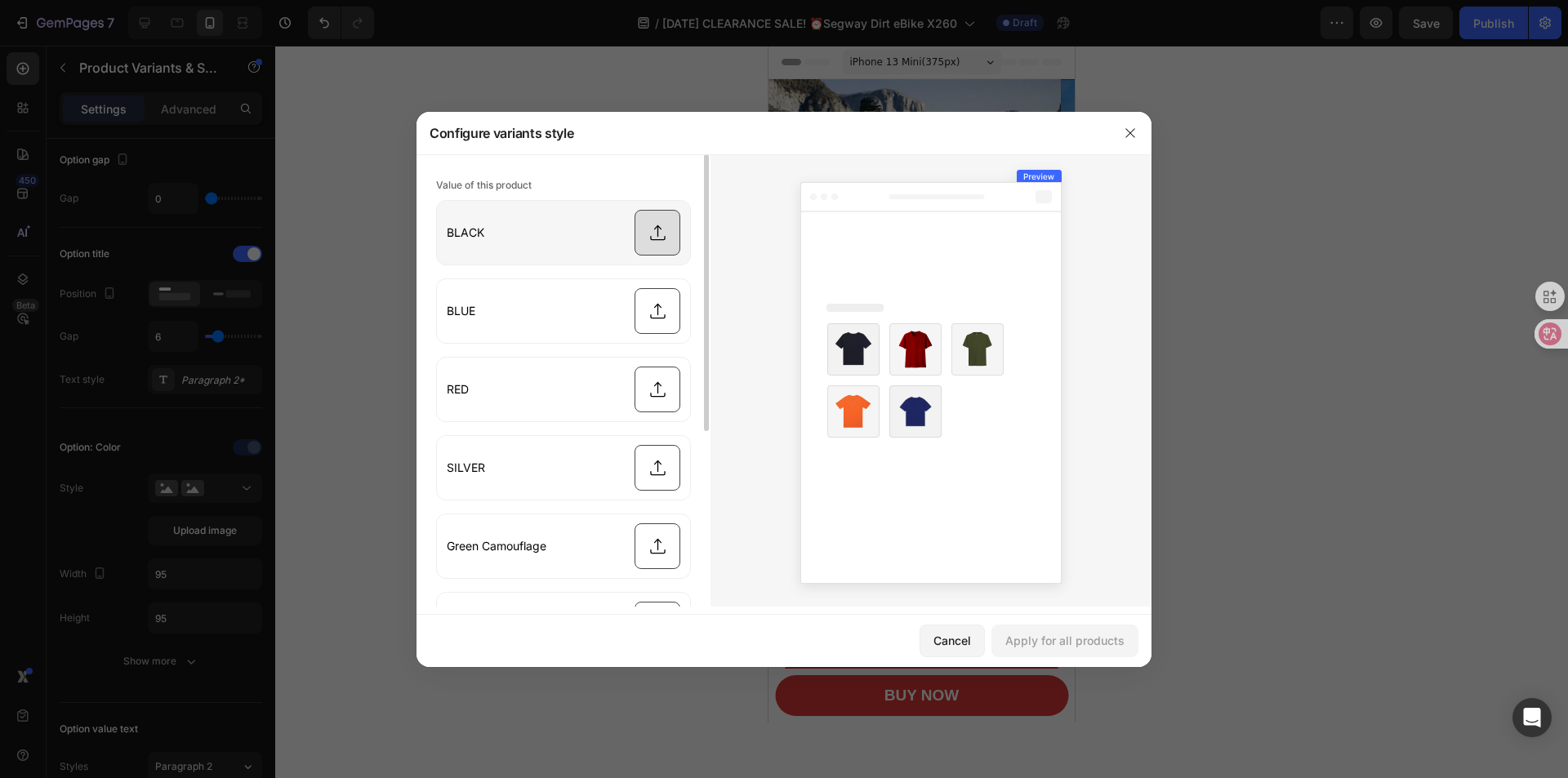
click at [662, 232] on input "file" at bounding box center [563, 232] width 254 height 64
type input "C:\fakepath\80281B9D-E909-BB6F-AF8F-A20D5ED24DC1.webp"
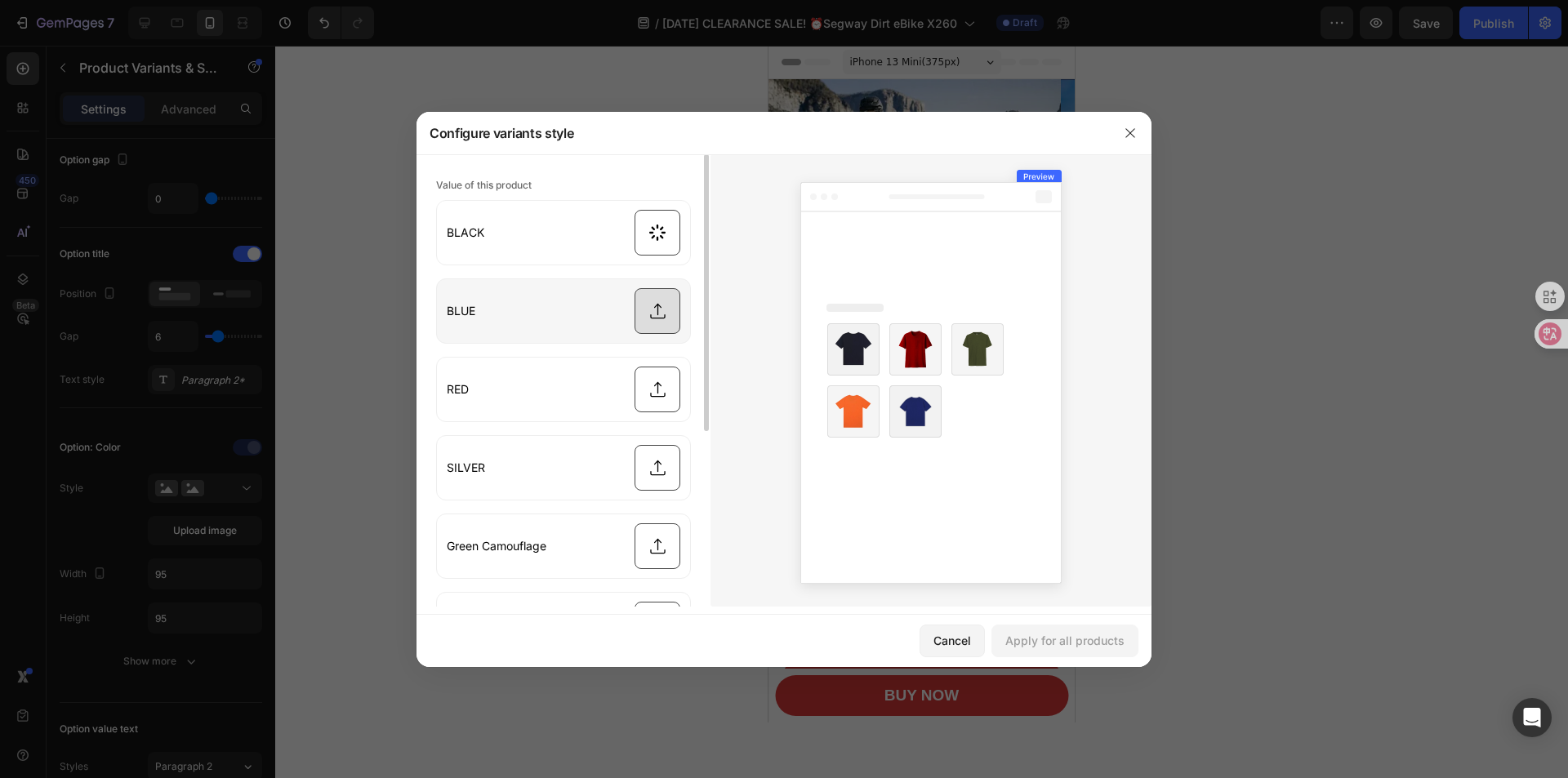
click at [659, 316] on input "file" at bounding box center [563, 311] width 254 height 64
type input "C:\fakepath\0D8EC701-7AE2-9F4C-45EB-BE2B1E44B054.webp"
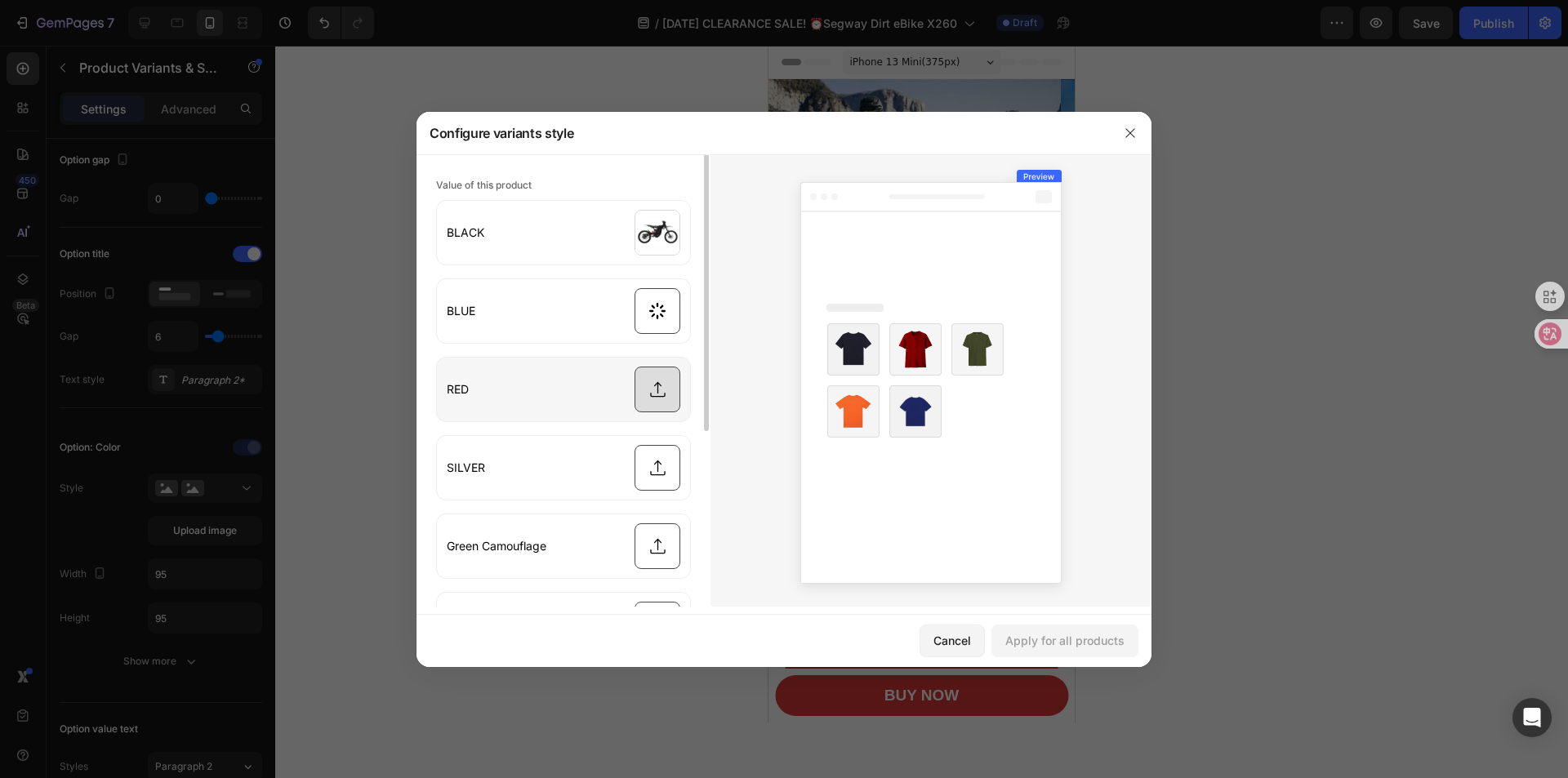
click at [655, 392] on input "file" at bounding box center [563, 390] width 254 height 64
type input "C:\fakepath\9950322C-C4B8-410D-A282-C059FE4D667B.webp"
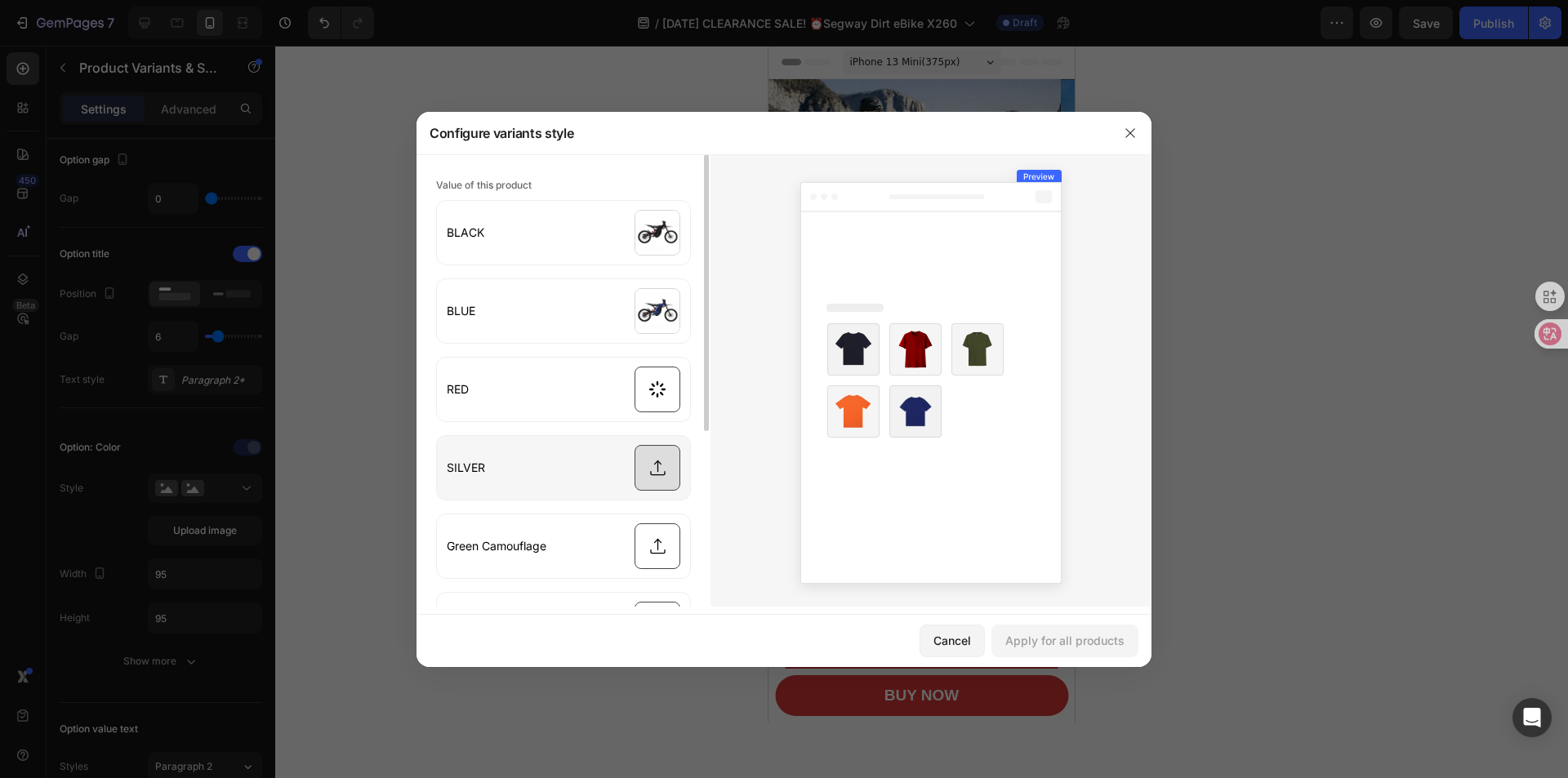
click at [646, 466] on input "file" at bounding box center [563, 468] width 254 height 64
type input "C:\fakepath\C19F4F51-739E-5F09-3C43-8F6B6CB5AB39.webp"
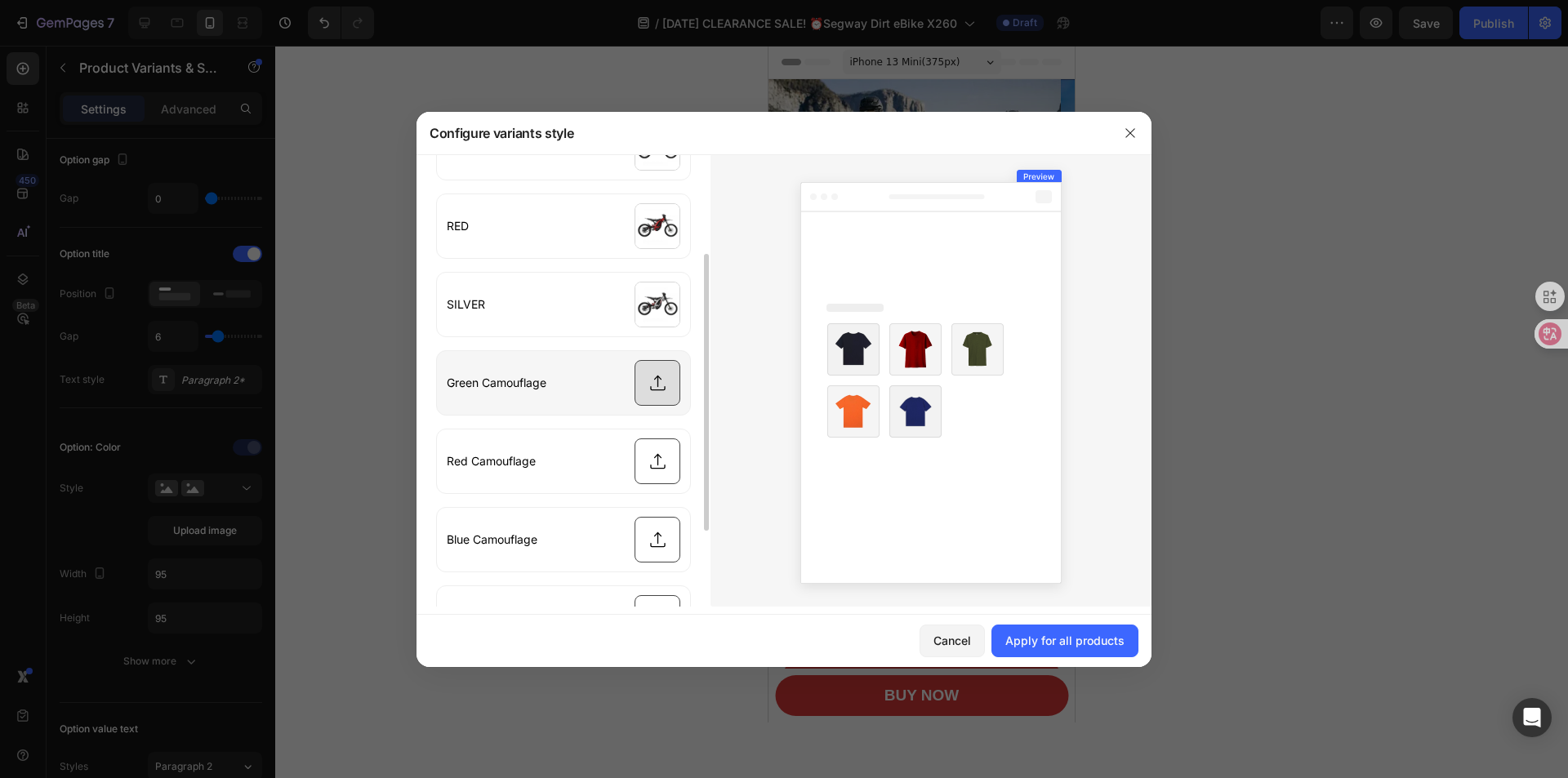
click at [656, 389] on input "file" at bounding box center [563, 384] width 254 height 64
type input "C:\fakepath\36EB4303-015C-BF70-F224-66C9EF32A0F3.webp"
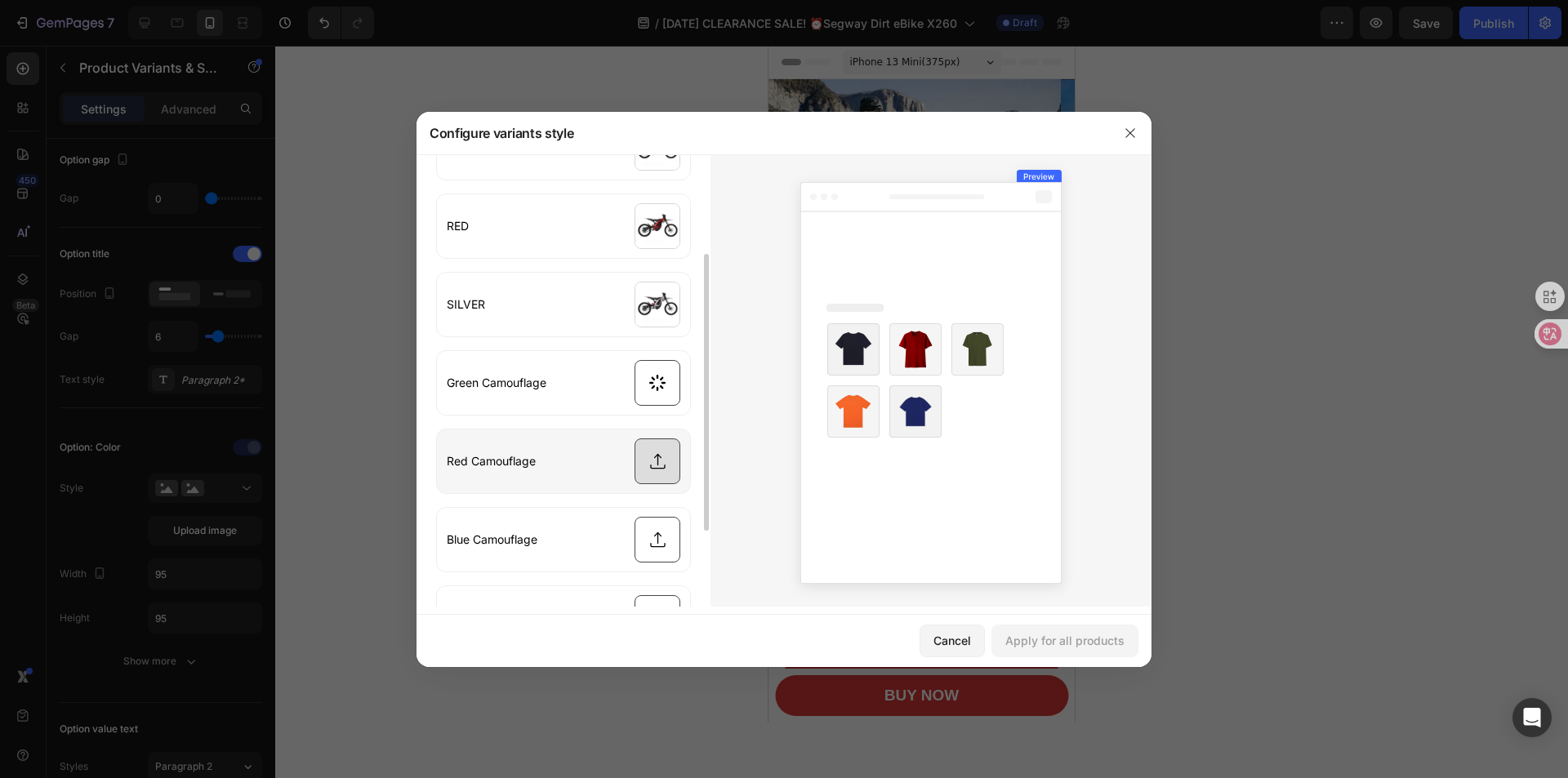
click at [665, 471] on input "file" at bounding box center [563, 461] width 254 height 64
type input "C:\fakepath\31E08F06-9B20-25F3-A56F-5E36E3606CE0.webp"
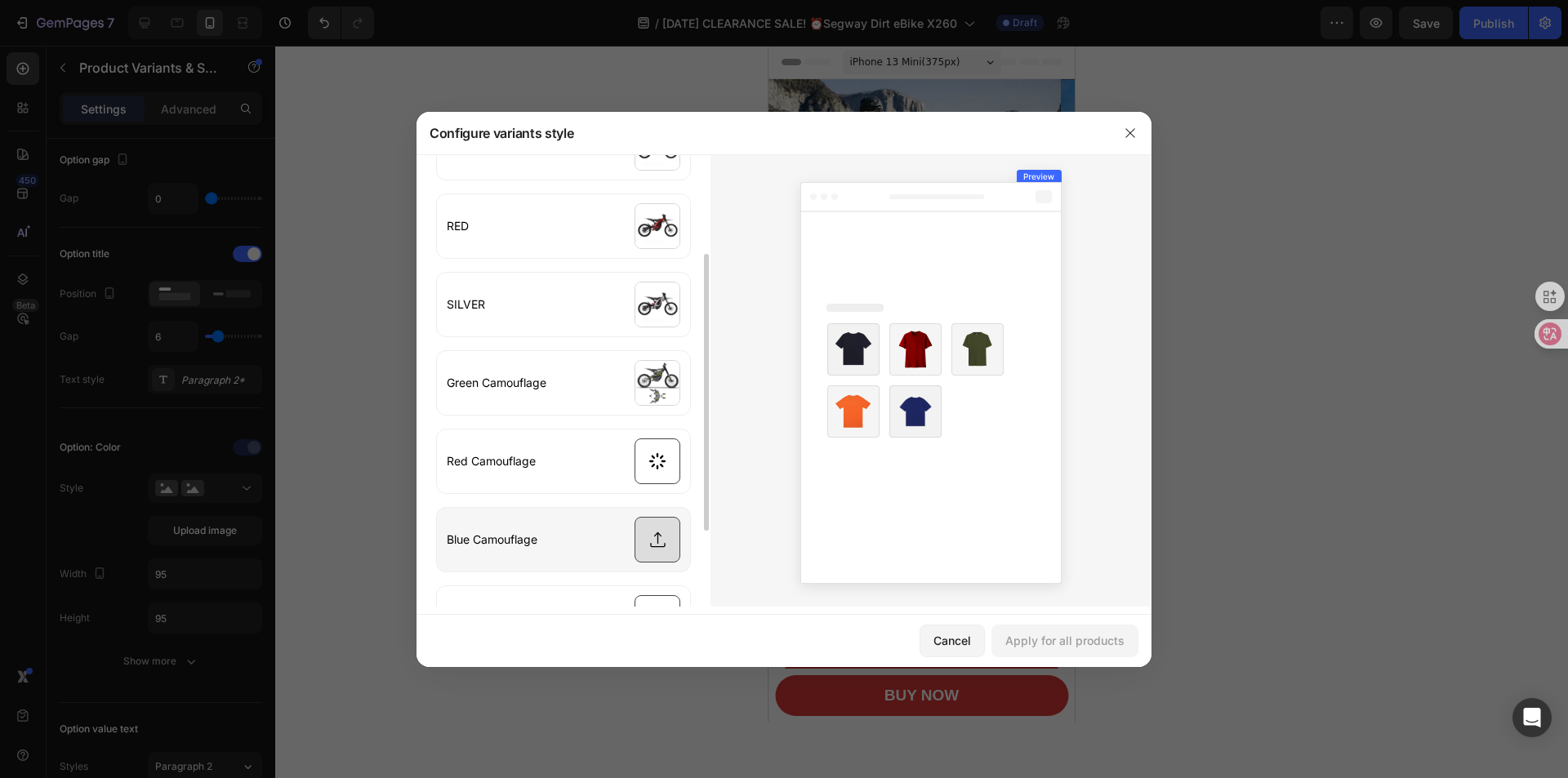
click at [663, 547] on input "file" at bounding box center [563, 540] width 254 height 64
type input "C:\fakepath\66BB8992-D8D6-5824-F12D-9B0B5708CFFC.webp"
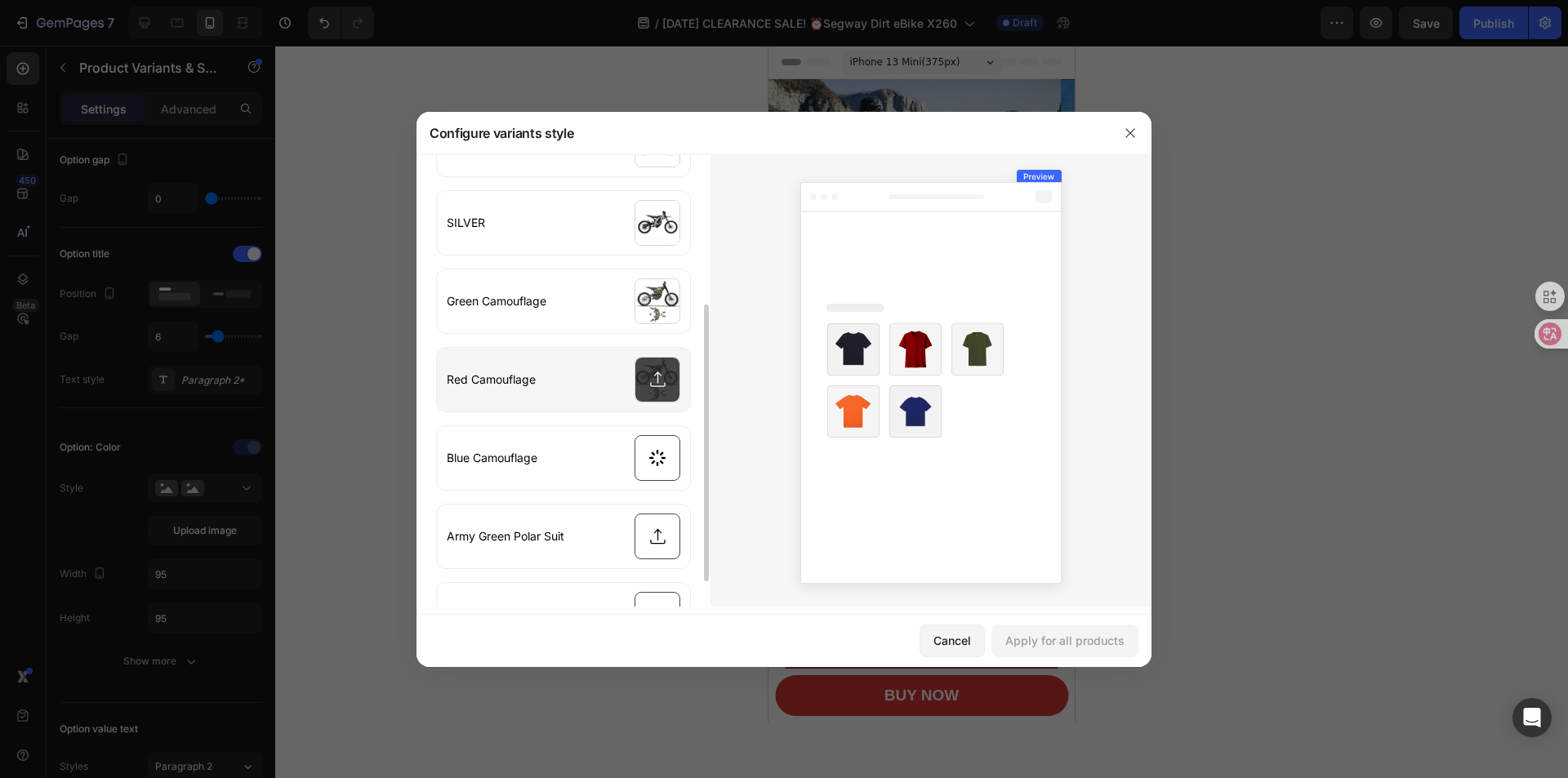
scroll to position [286, 0]
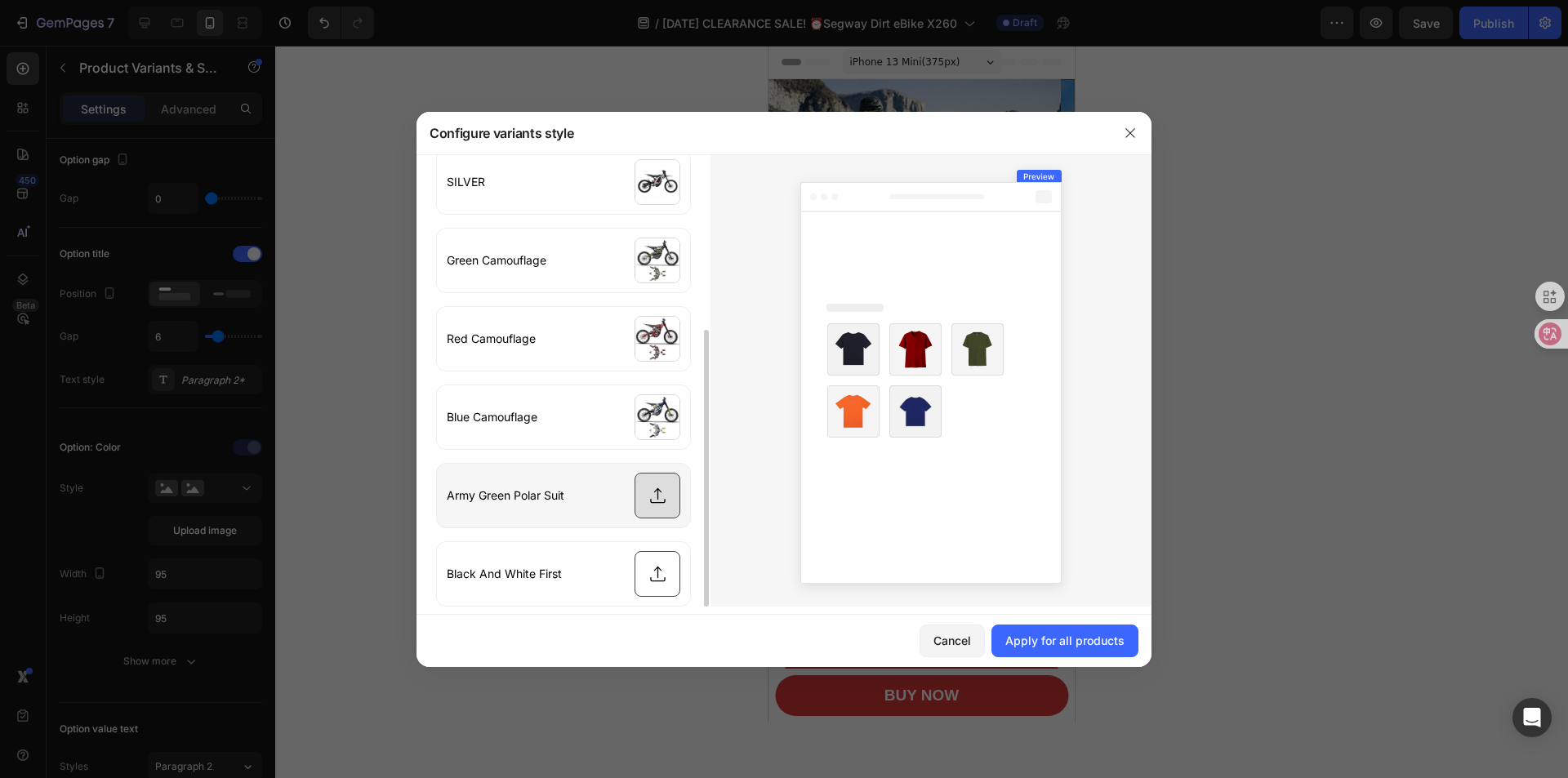
click at [657, 505] on input "file" at bounding box center [563, 496] width 254 height 64
type input "C:\fakepath\22D57066-5077-7E3D-FAD4-5E7714609F7E.webp"
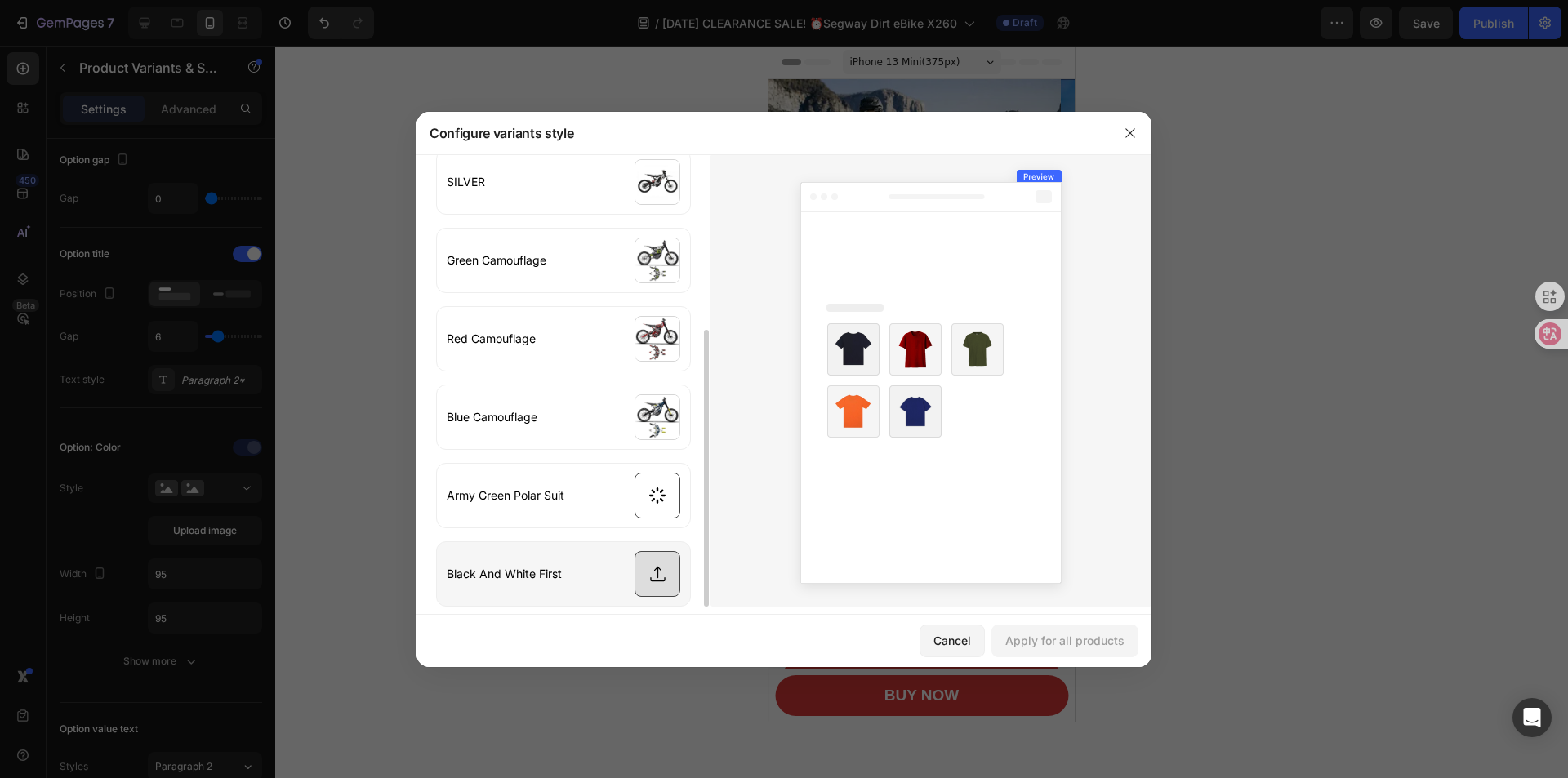
click at [658, 580] on input "file" at bounding box center [563, 574] width 254 height 64
type input "C:\fakepath\A693BE70-1D87-D2C3-3409-D2399A0694A4.webp"
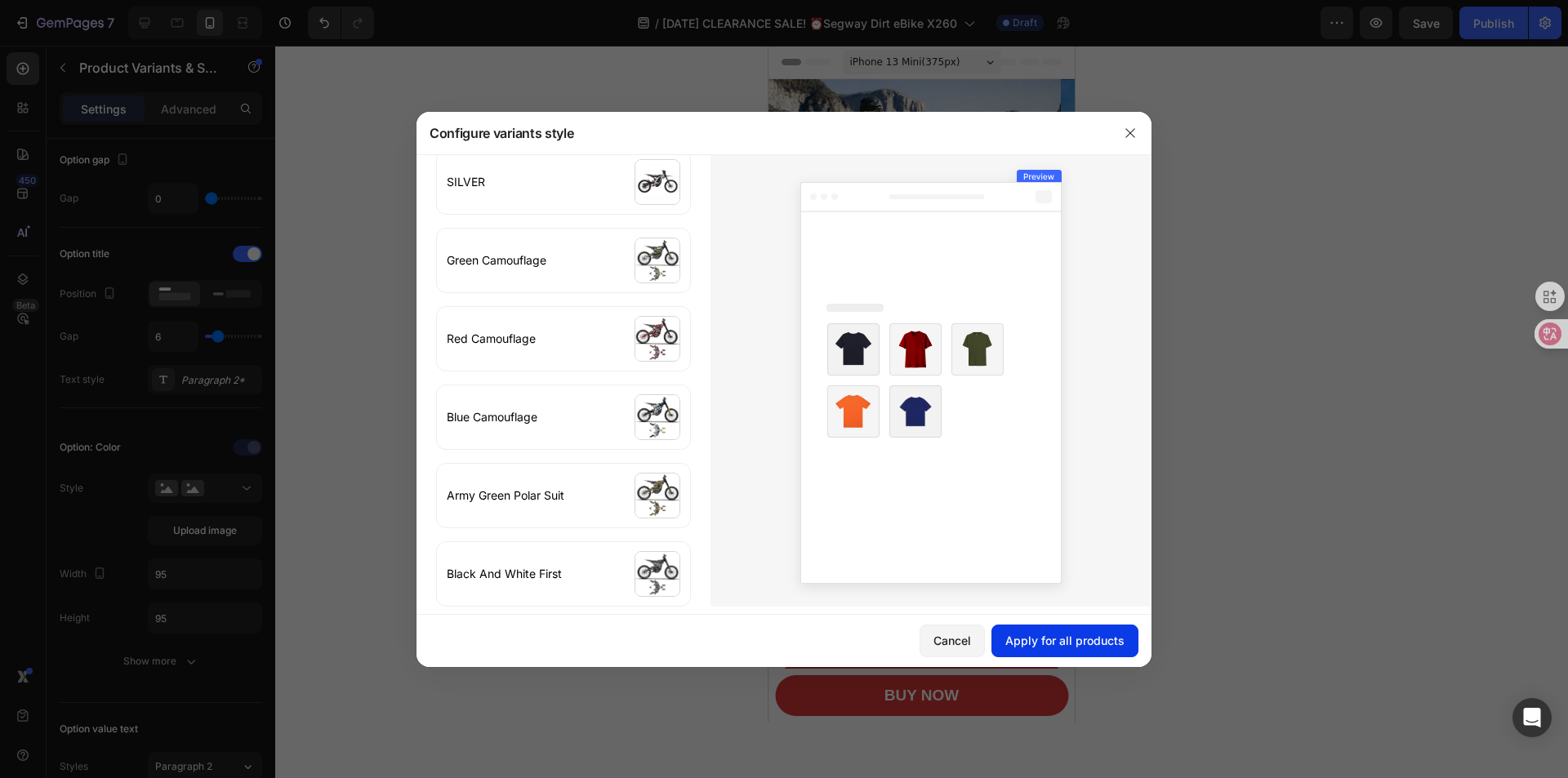
click at [1072, 645] on div "Apply for all products" at bounding box center [1065, 641] width 119 height 17
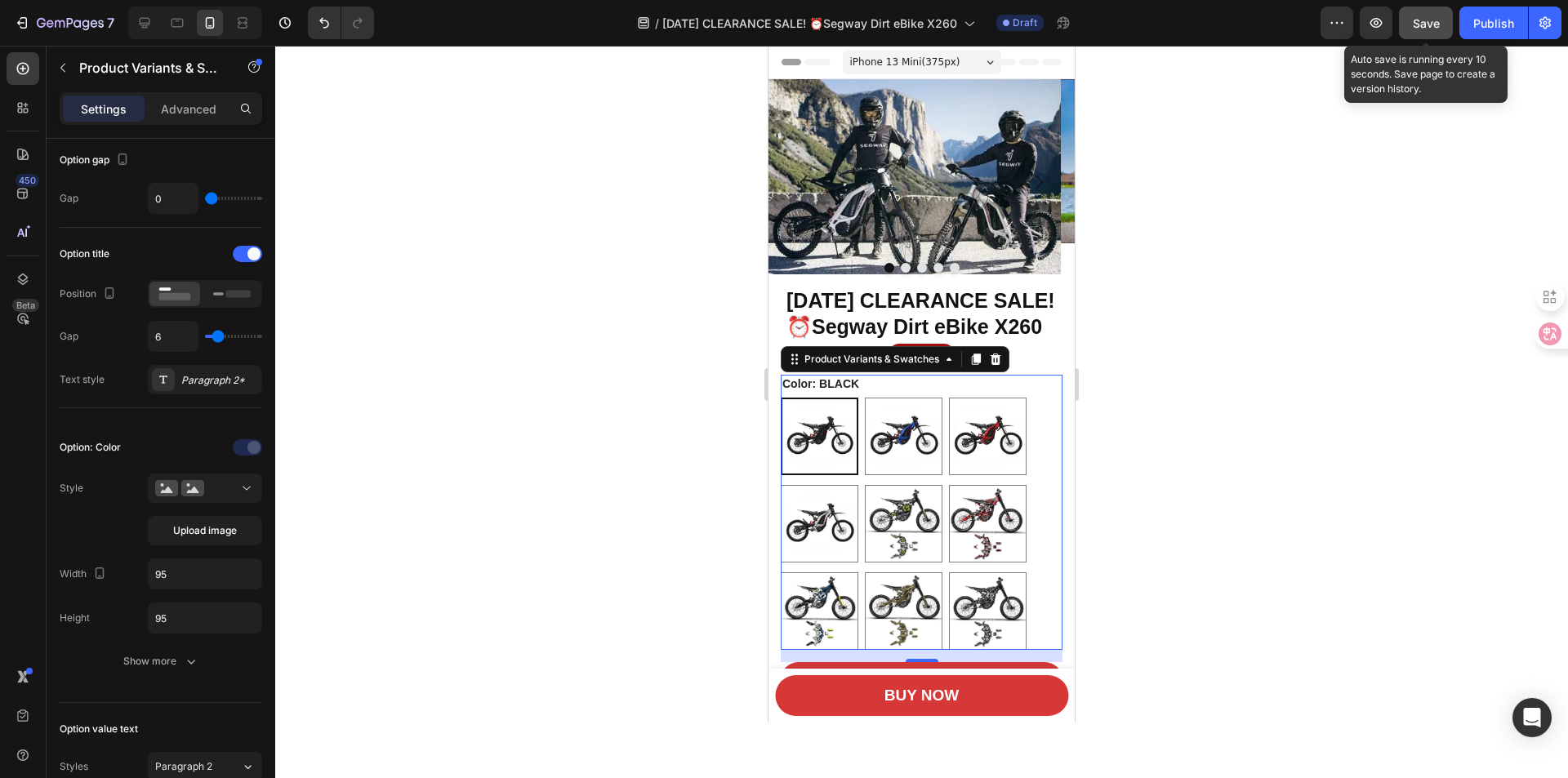
click at [1421, 27] on span "Save" at bounding box center [1426, 23] width 27 height 14
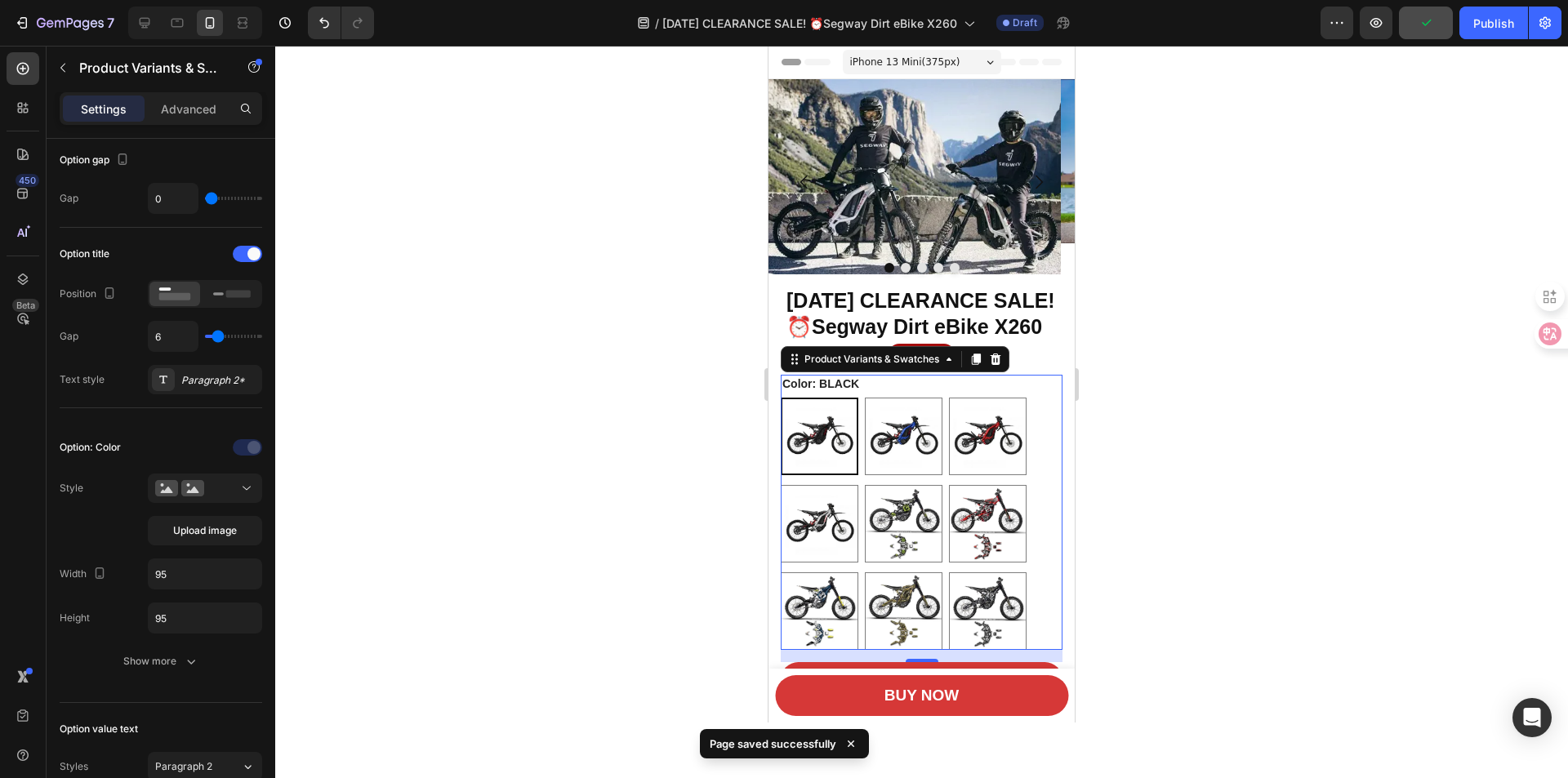
scroll to position [245, 0]
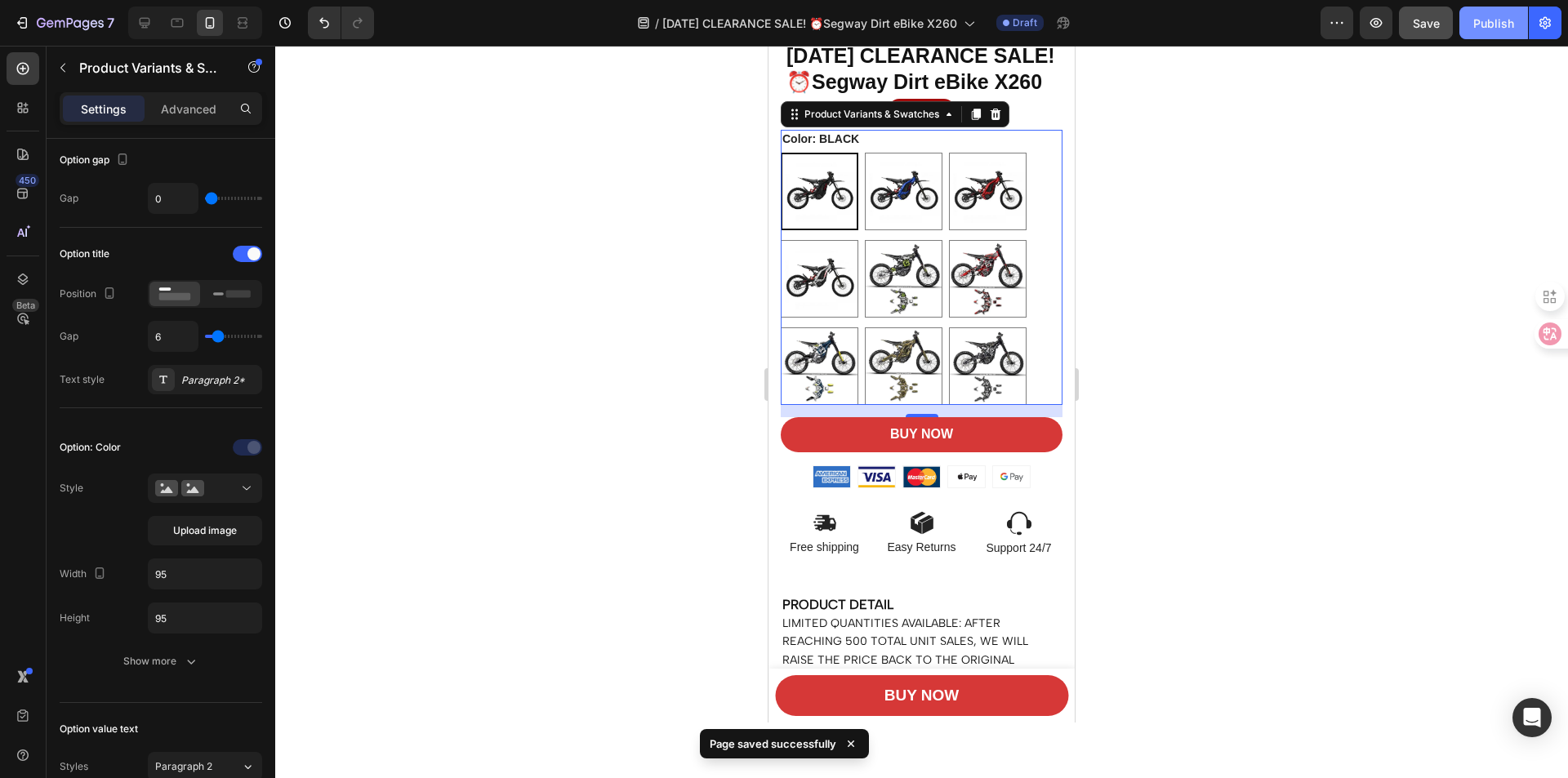
click at [1504, 21] on div "Publish" at bounding box center [1494, 23] width 41 height 17
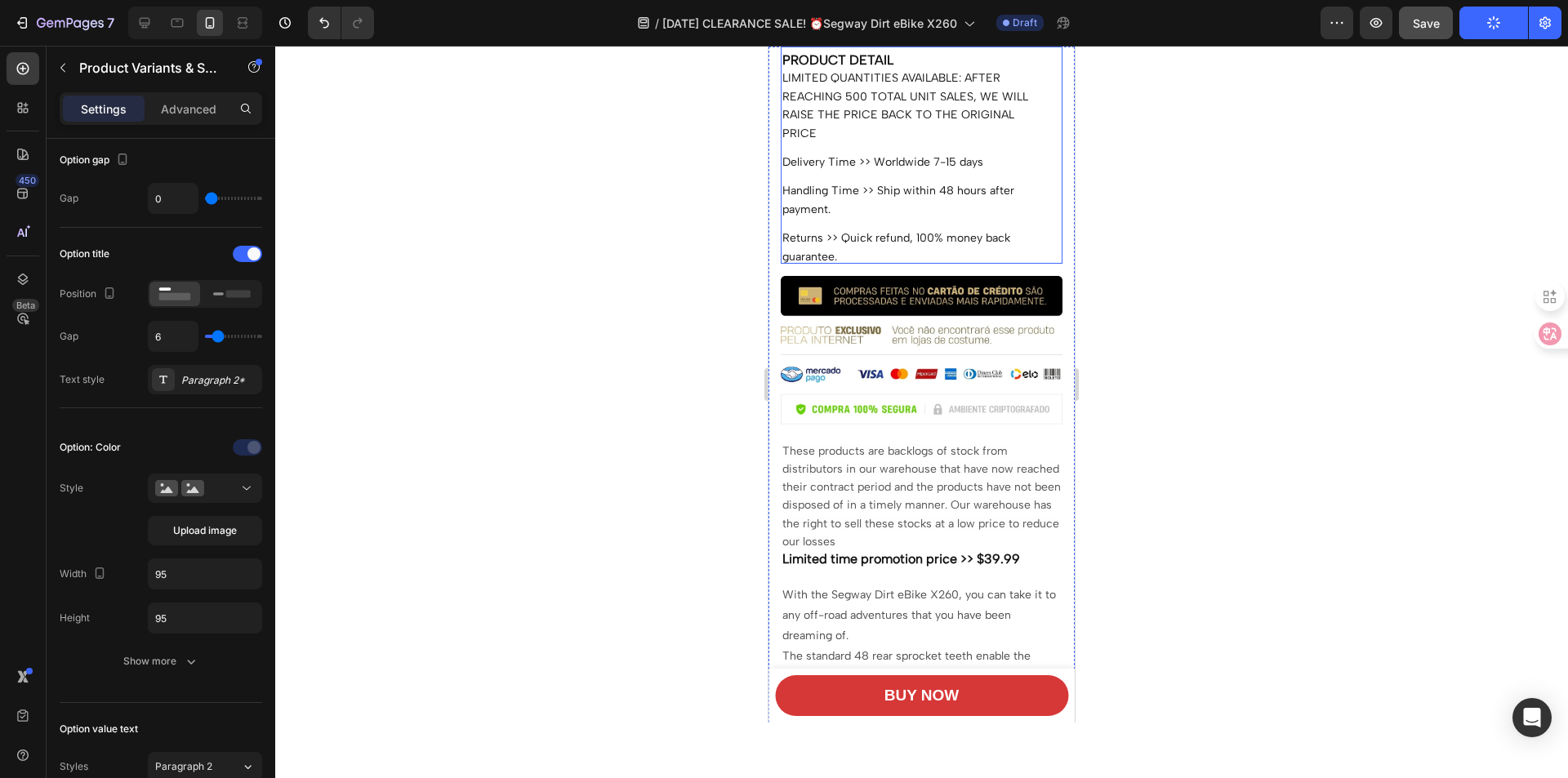
scroll to position [980, 0]
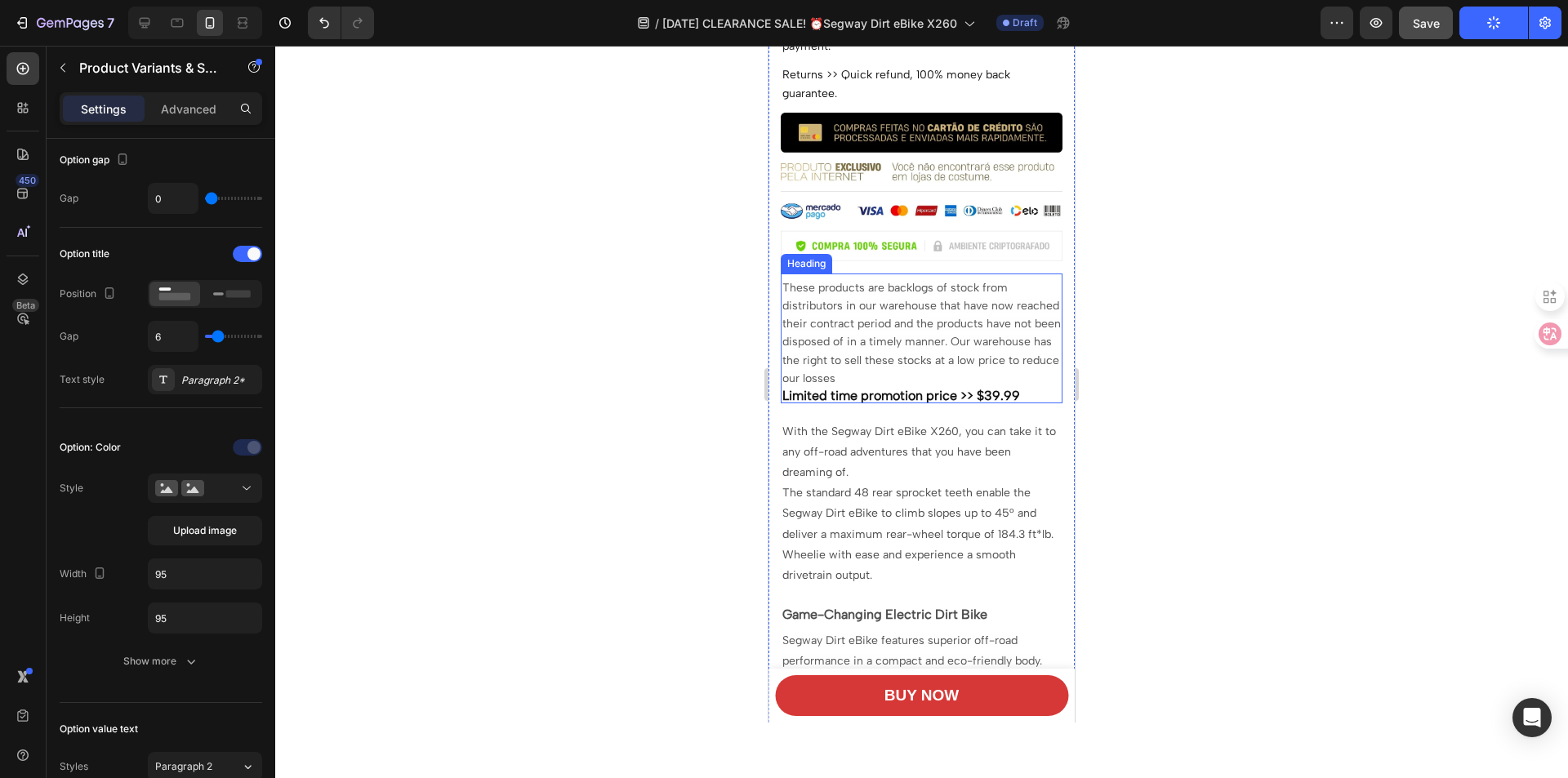
click at [1001, 388] on strong "Limited time promotion price >> $39.99" at bounding box center [902, 395] width 238 height 16
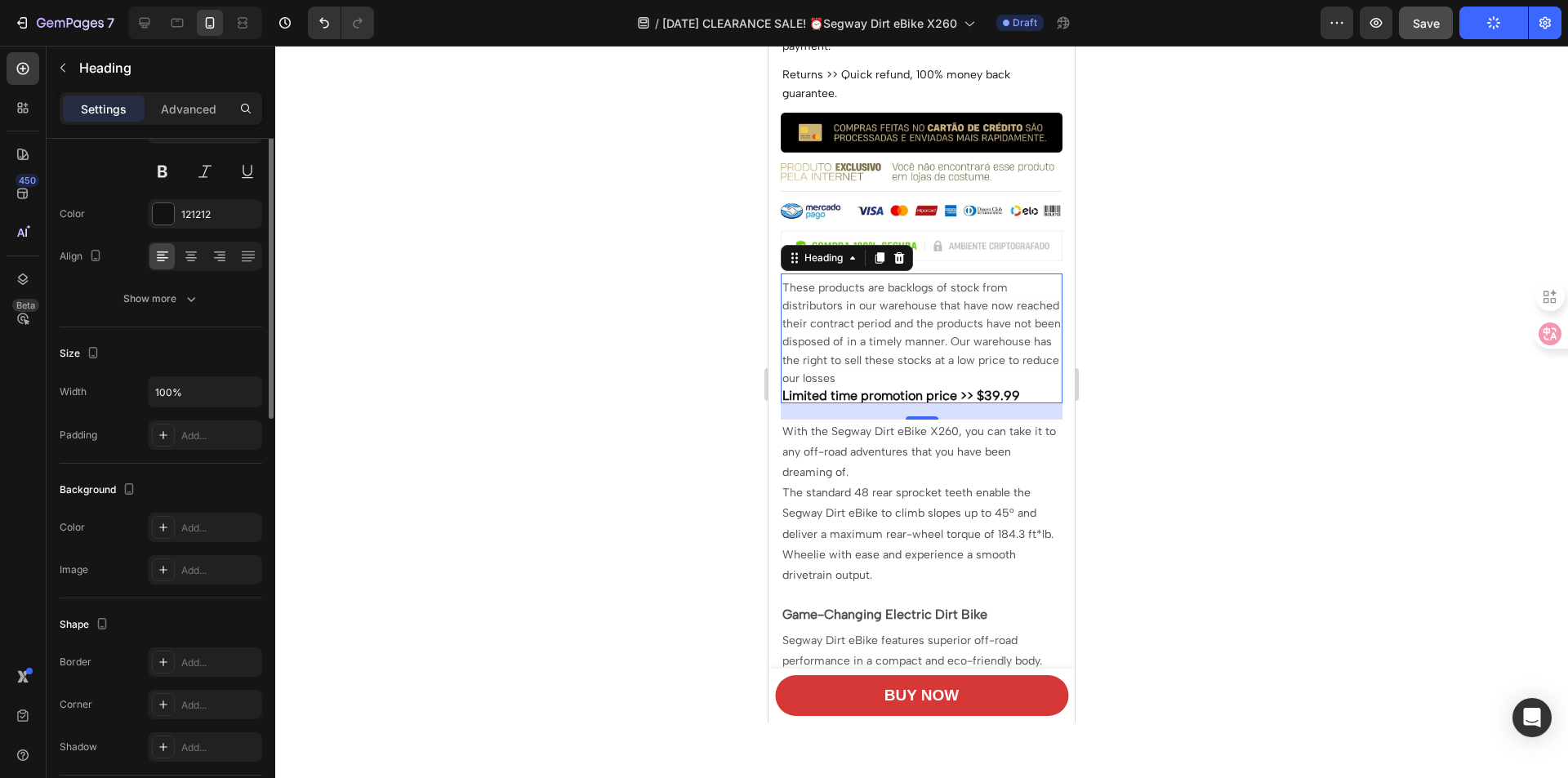
scroll to position [0, 0]
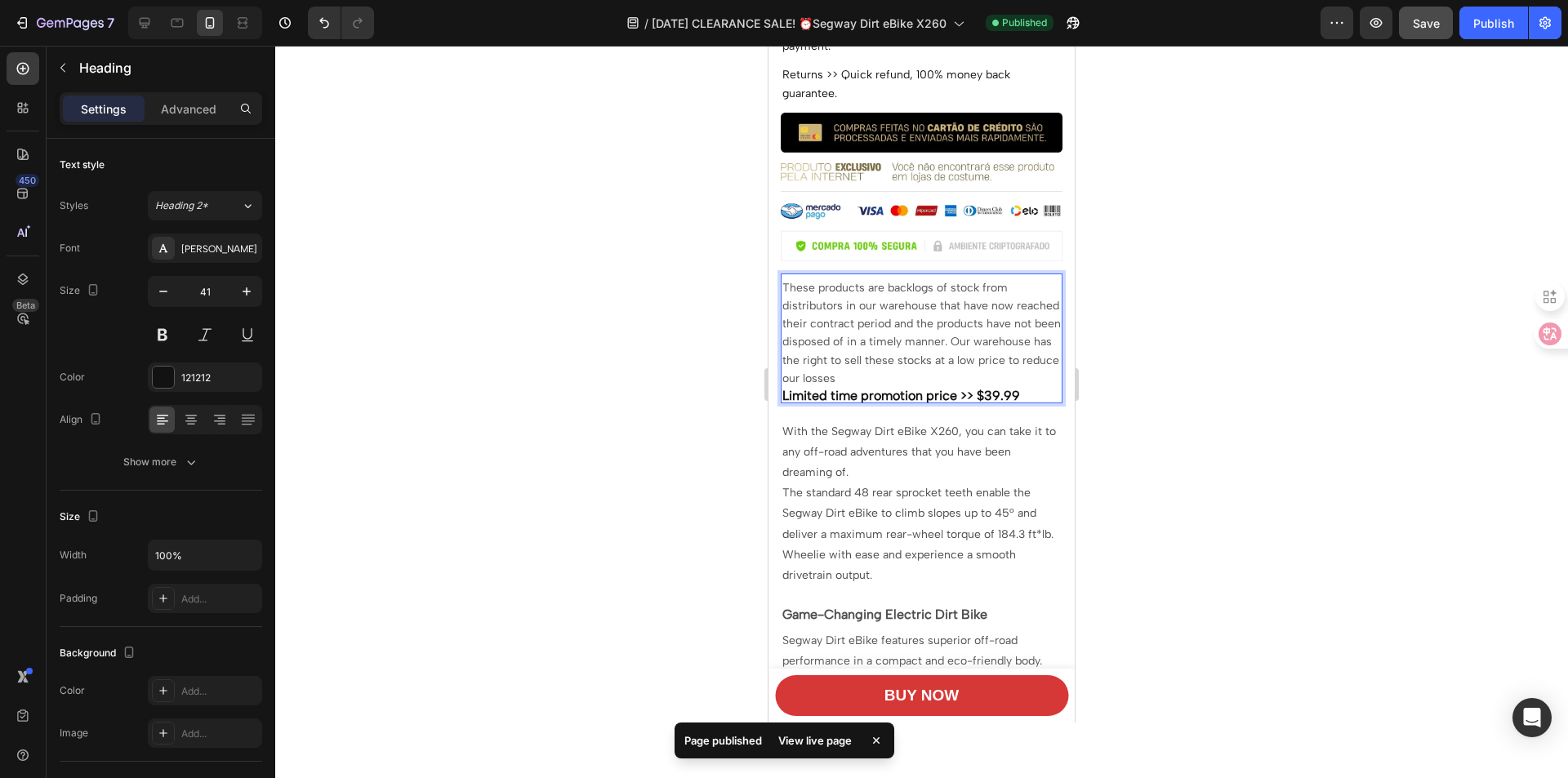
click at [989, 389] on strong "Limited time promotion price >> $39.99" at bounding box center [902, 395] width 238 height 16
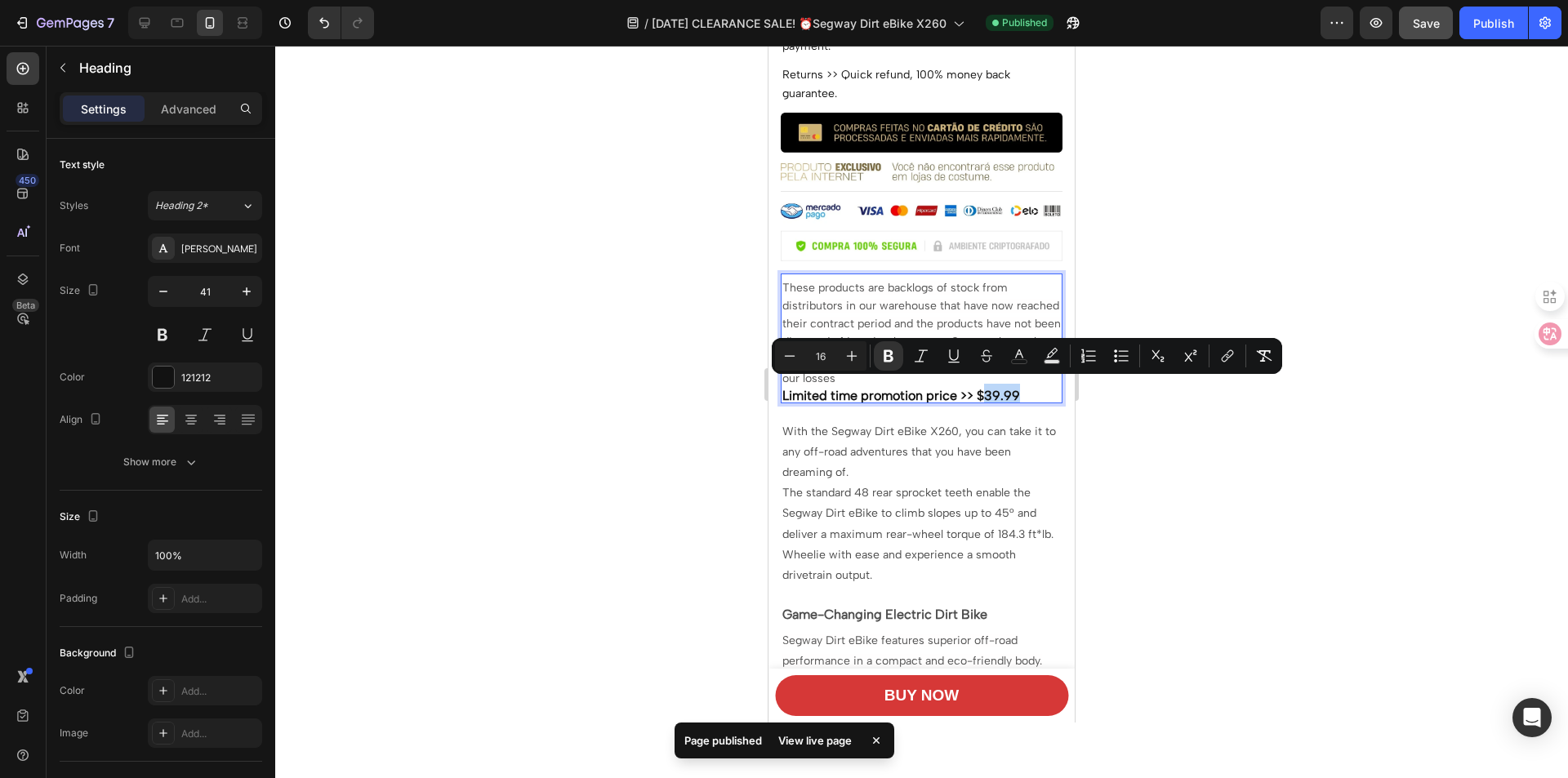
click at [989, 391] on strong "Limited time promotion price >> $39.99" at bounding box center [902, 395] width 238 height 16
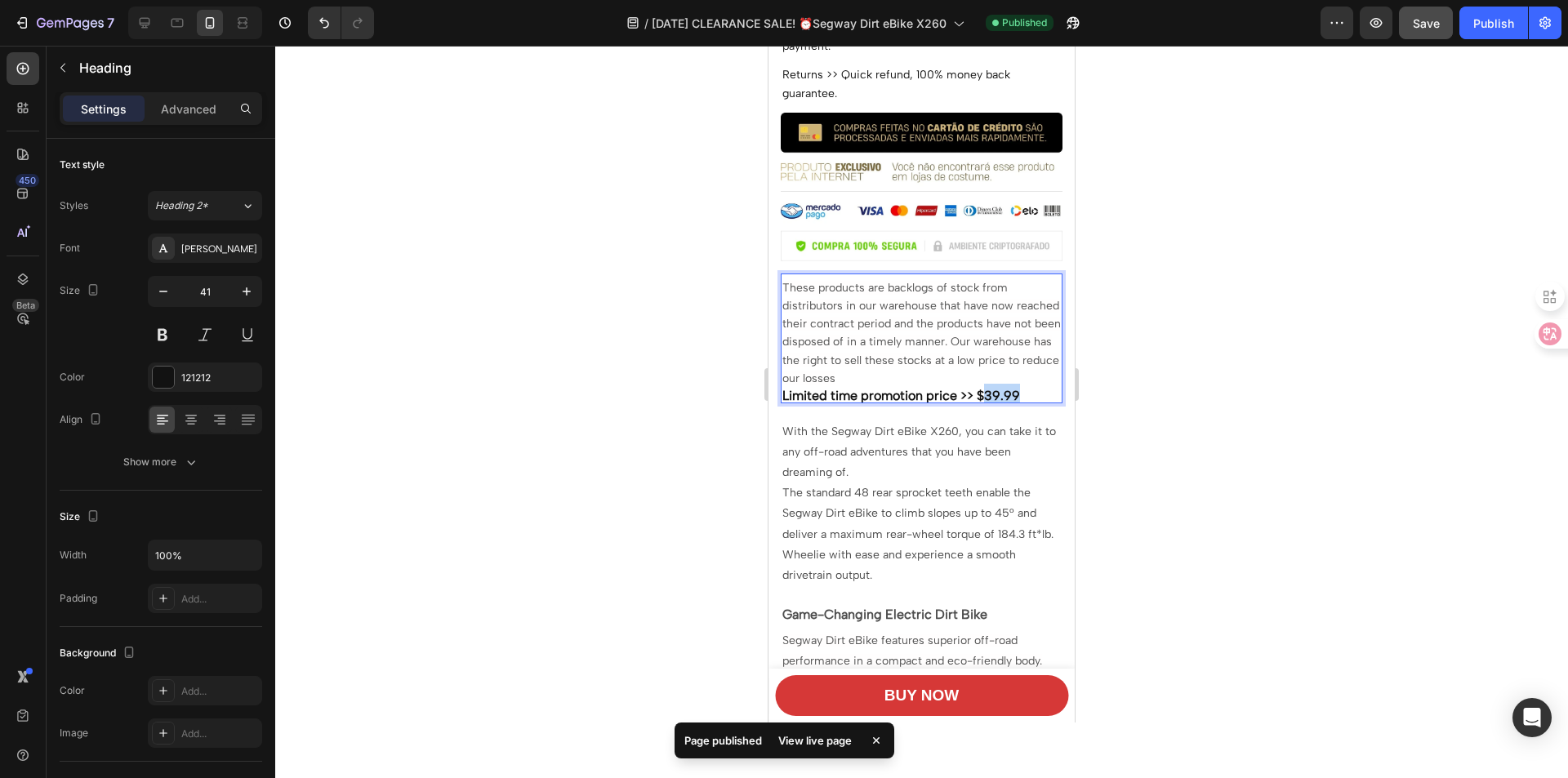
drag, startPoint x: 988, startPoint y: 388, endPoint x: 1021, endPoint y: 390, distance: 33.1
click at [1021, 390] on p "These products are backlogs of stock from distributors in our warehouse that ha…" at bounding box center [922, 339] width 278 height 126
drag, startPoint x: 1215, startPoint y: 380, endPoint x: 1224, endPoint y: 381, distance: 9.1
click at [1216, 380] on div at bounding box center [922, 412] width 1292 height 732
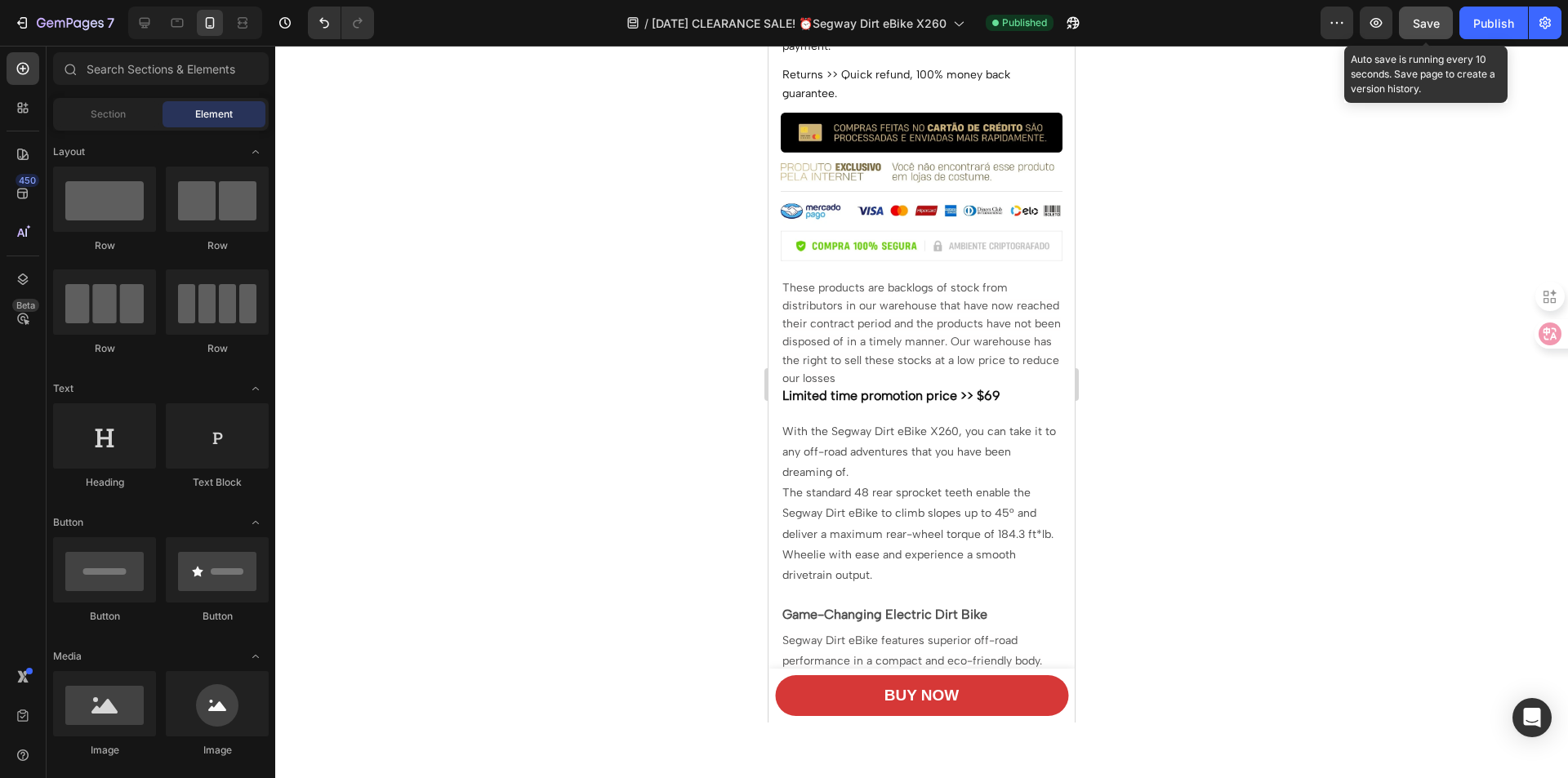
click at [1433, 24] on span "Save" at bounding box center [1426, 23] width 27 height 14
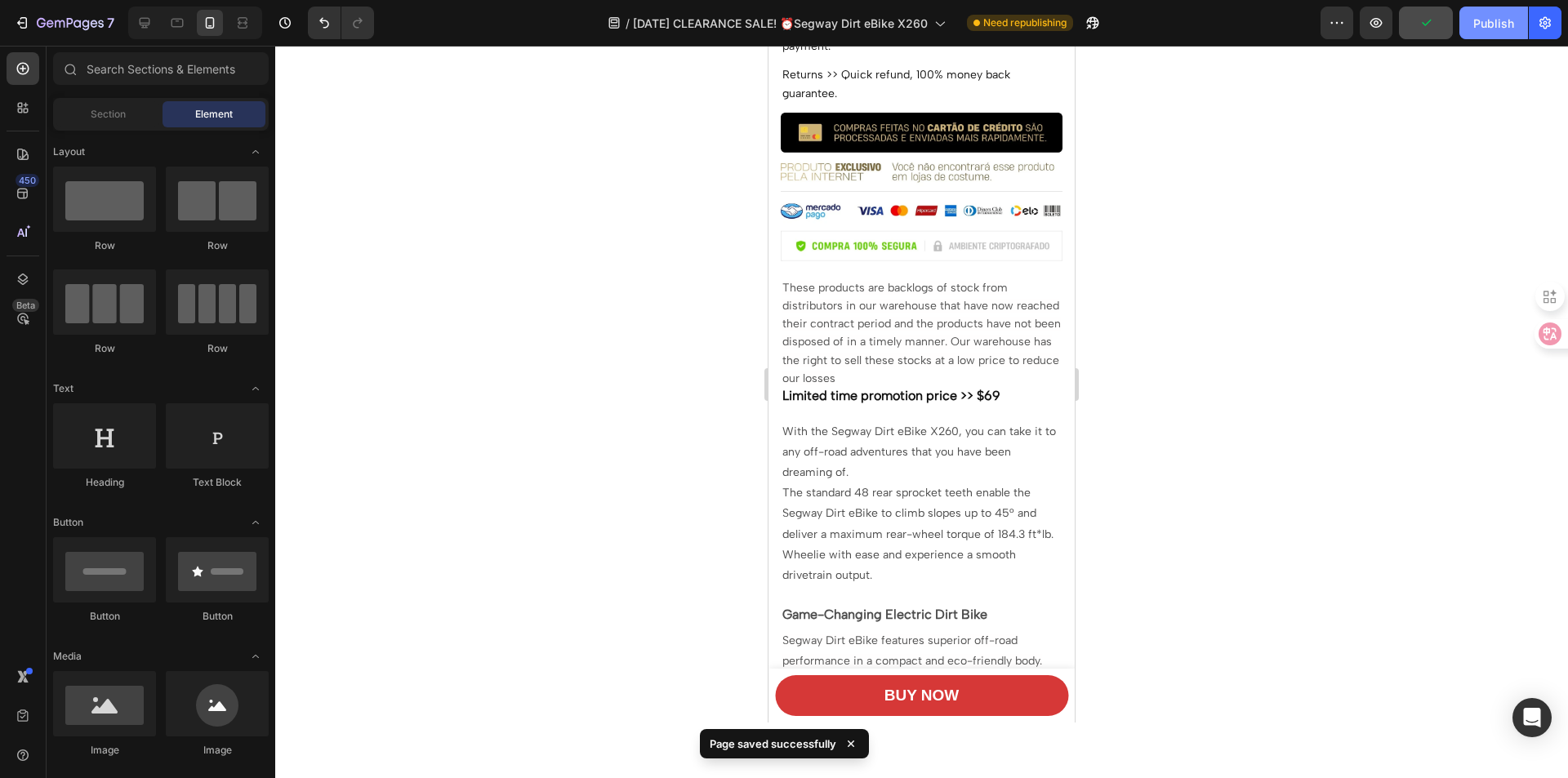
click at [1487, 22] on div "Publish" at bounding box center [1494, 23] width 41 height 17
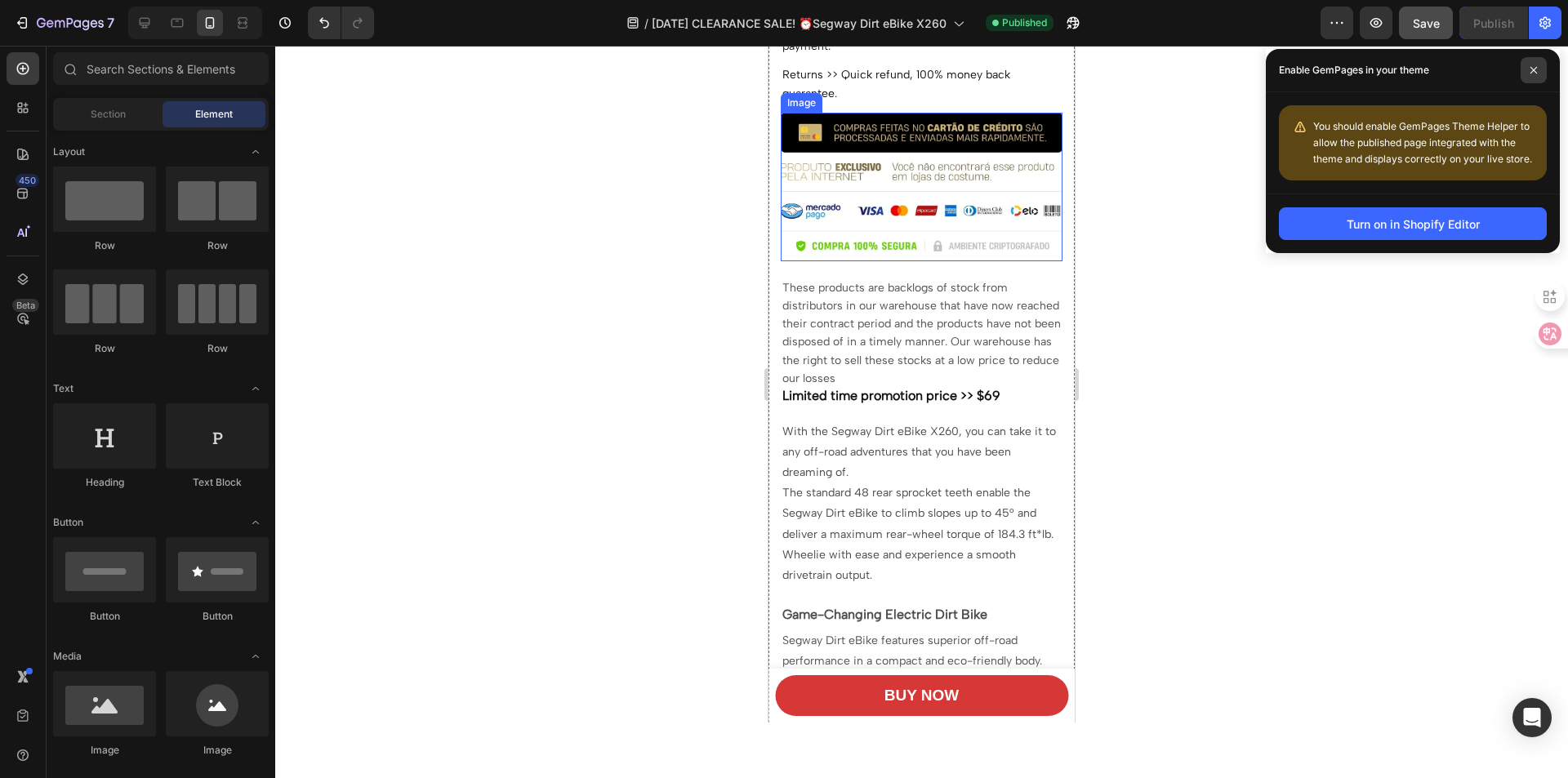
click at [1535, 70] on icon at bounding box center [1533, 70] width 8 height 8
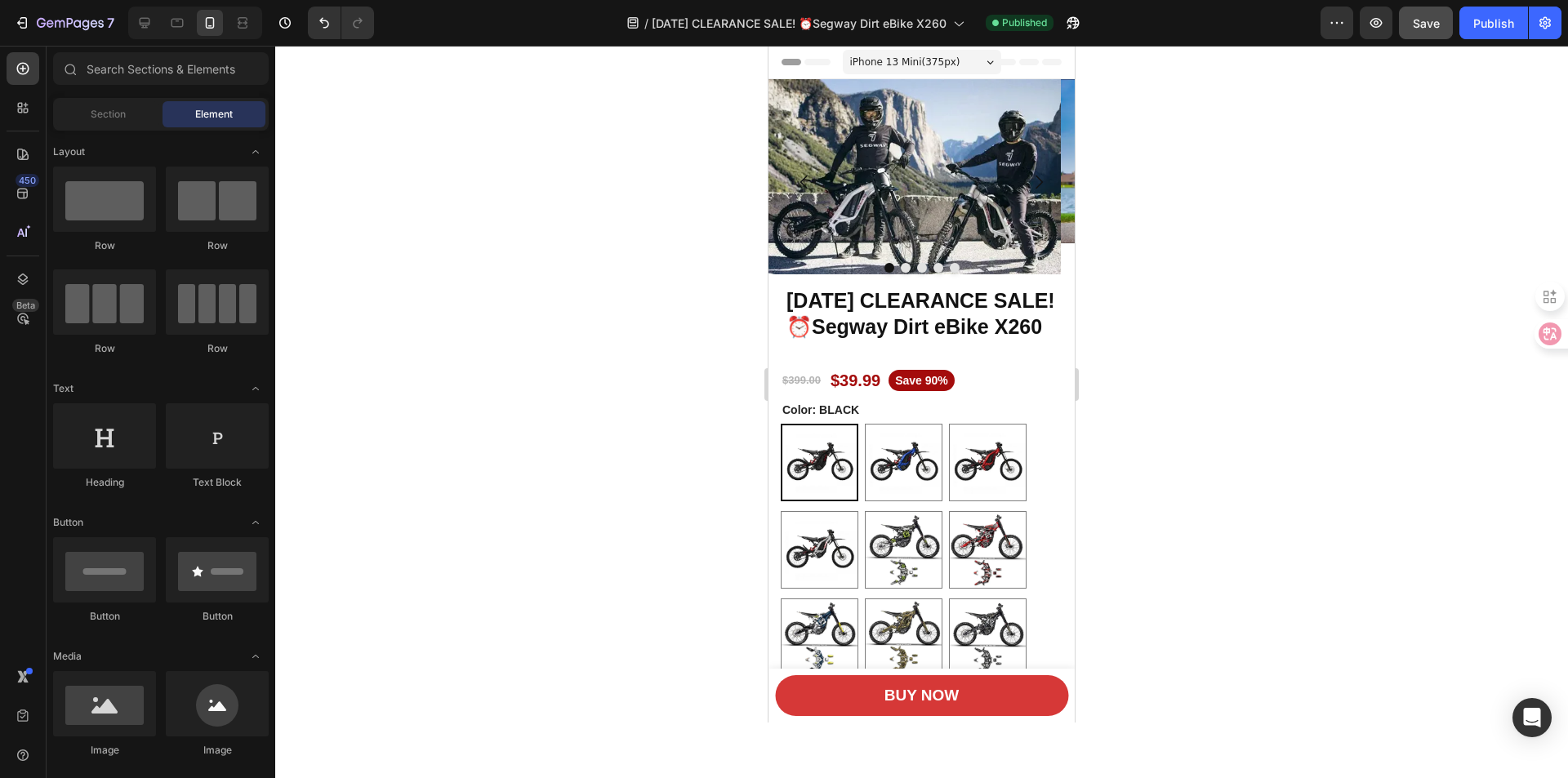
scroll to position [163, 0]
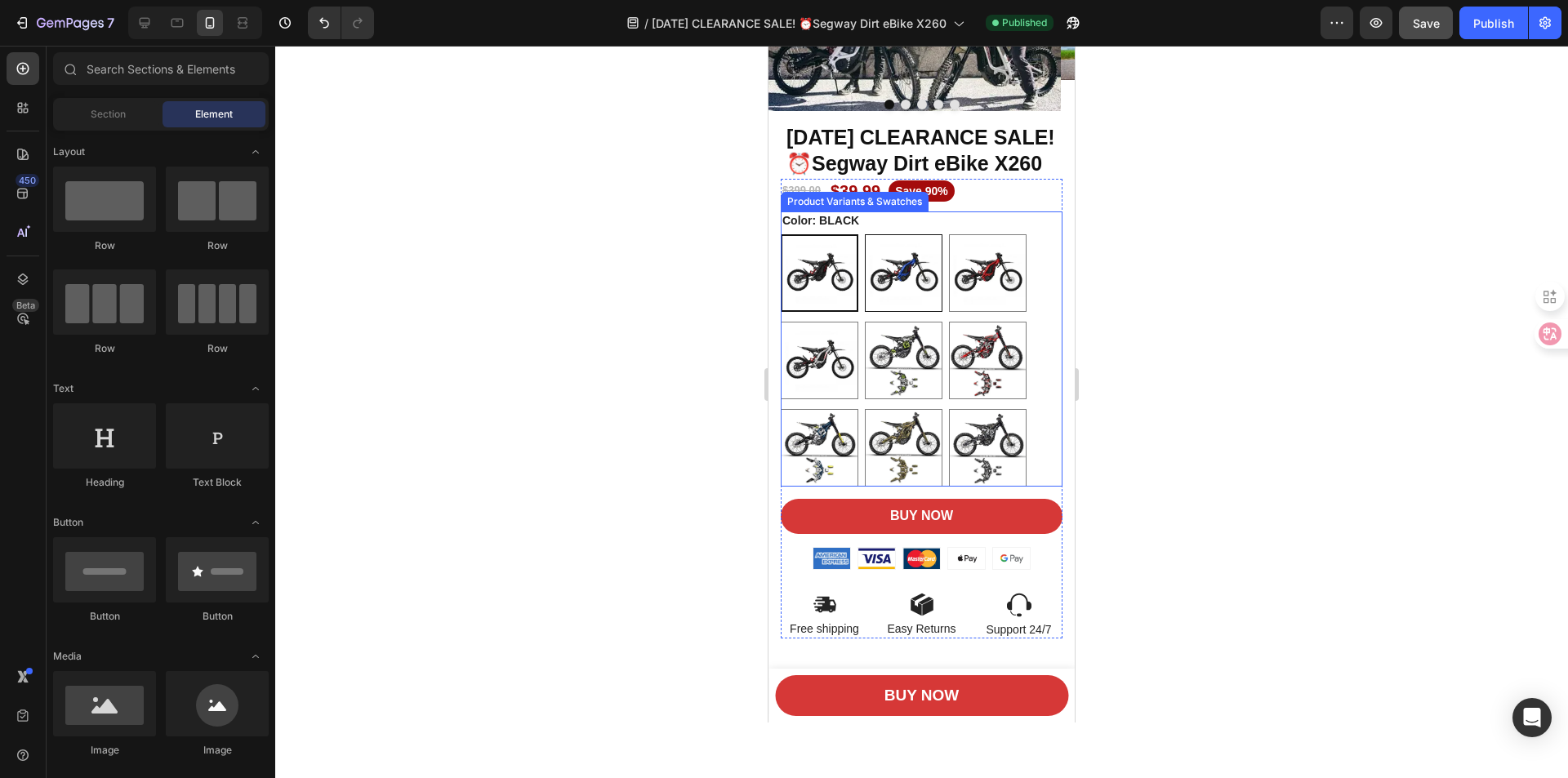
click at [914, 308] on img at bounding box center [903, 273] width 76 height 76
click at [865, 234] on input "BLUE BLUE" at bounding box center [864, 233] width 1 height 1
radio input "true"
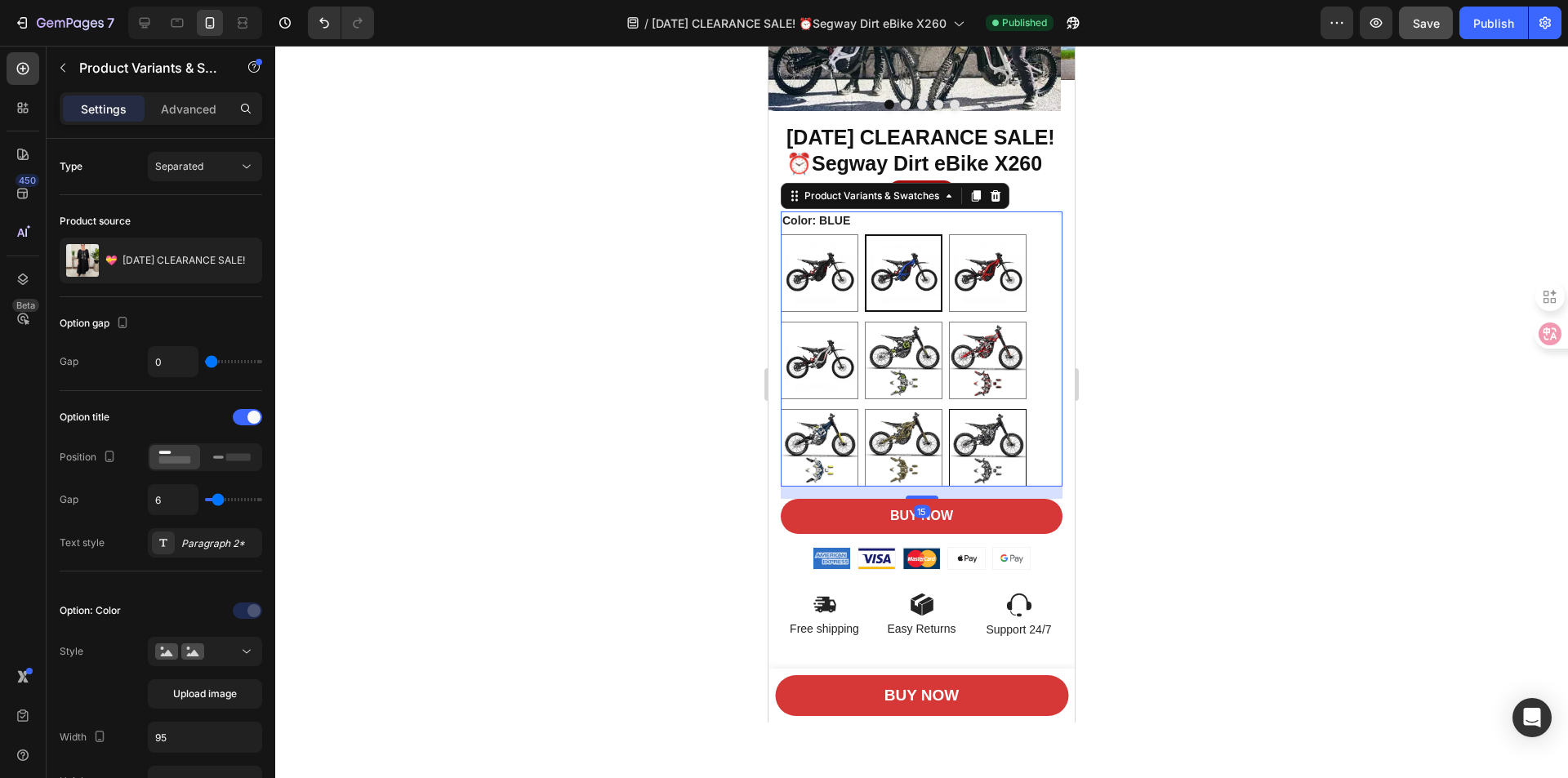
click at [976, 460] on img at bounding box center [988, 448] width 76 height 76
click at [949, 409] on input "Black And White First Black And White First" at bounding box center [948, 408] width 1 height 1
radio input "true"
click at [1184, 366] on div at bounding box center [922, 412] width 1292 height 732
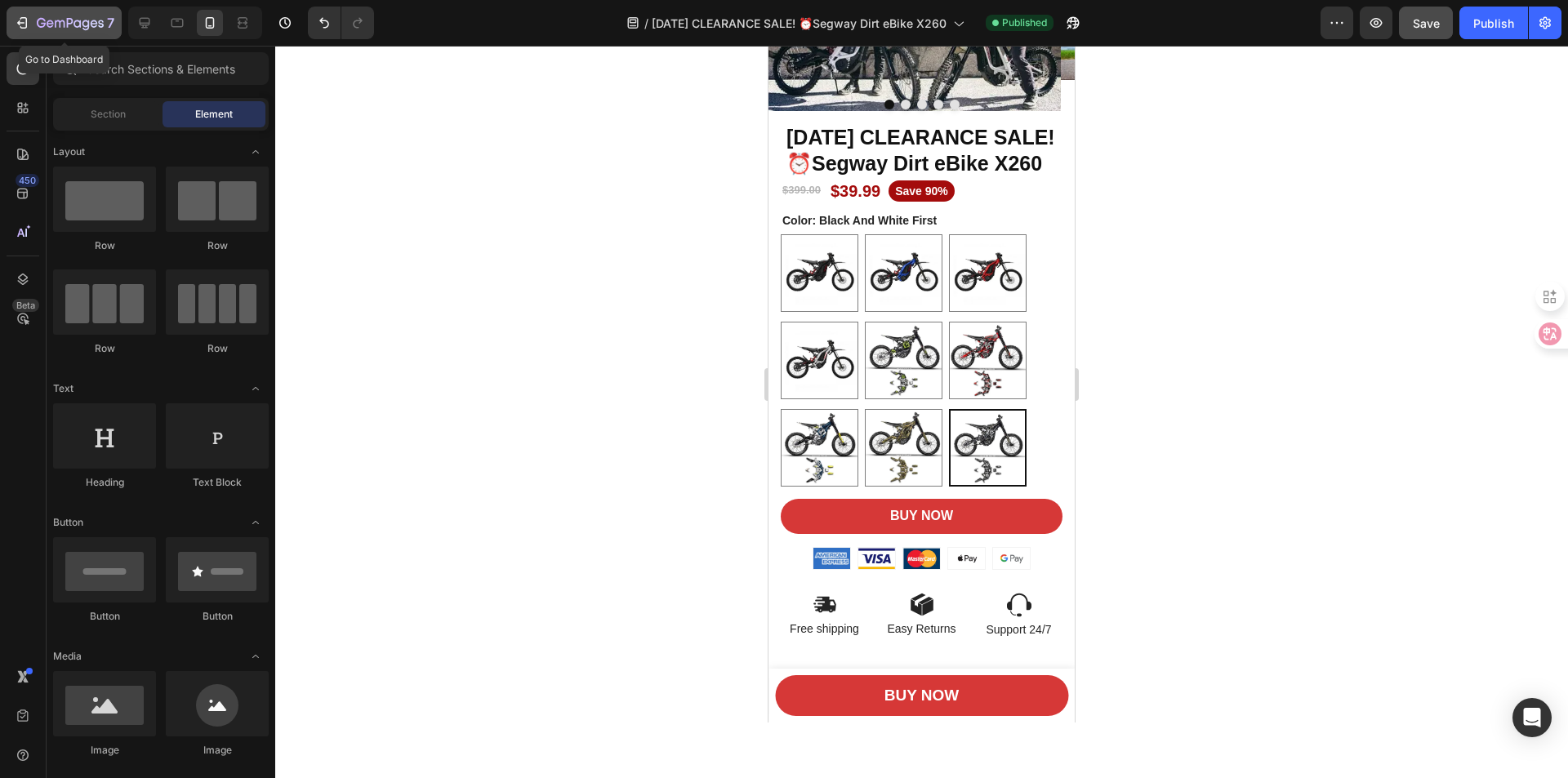
click at [32, 24] on div "7" at bounding box center [64, 22] width 101 height 19
